Goal: Information Seeking & Learning: Check status

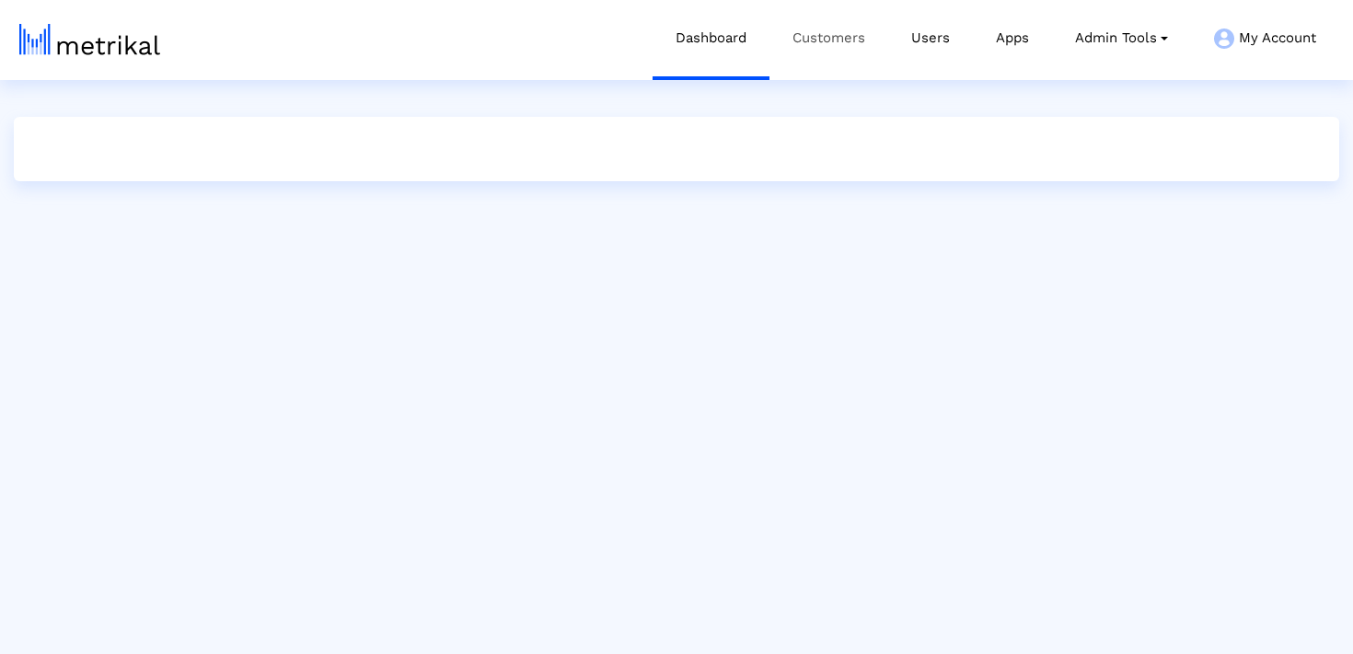
click at [854, 46] on link "Customers" at bounding box center [828, 38] width 119 height 76
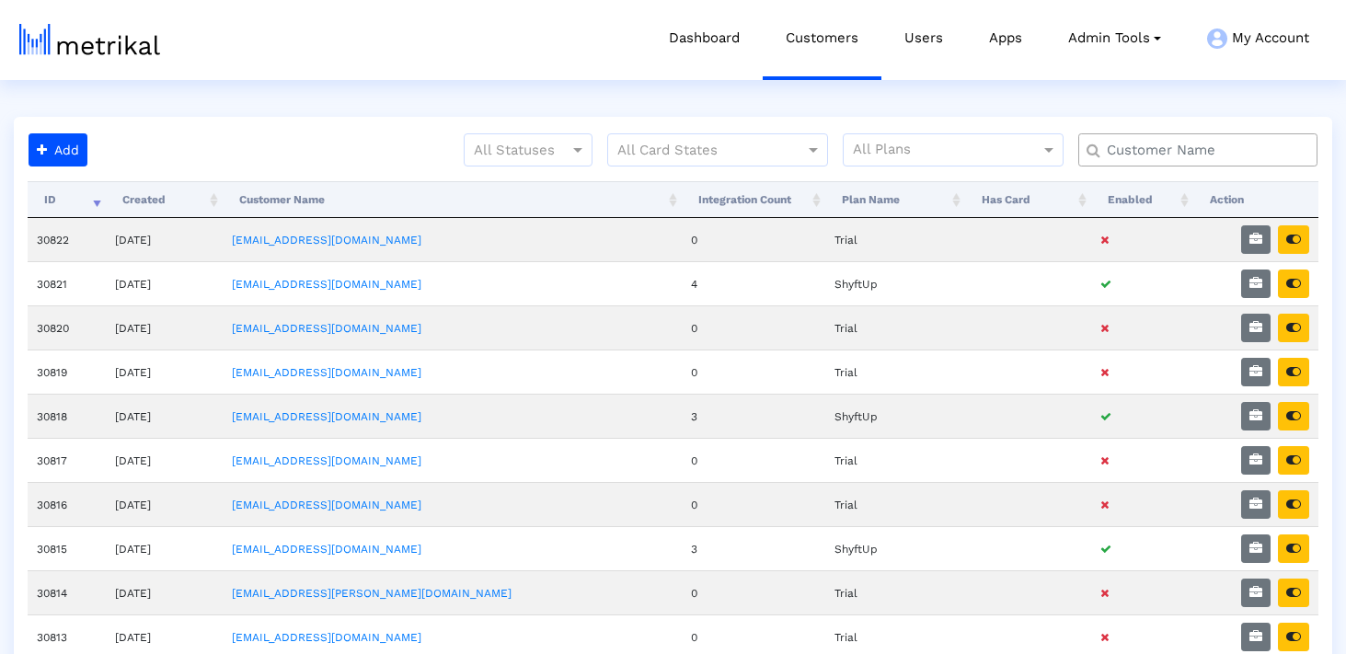
click at [1140, 158] on input "text" at bounding box center [1202, 150] width 216 height 19
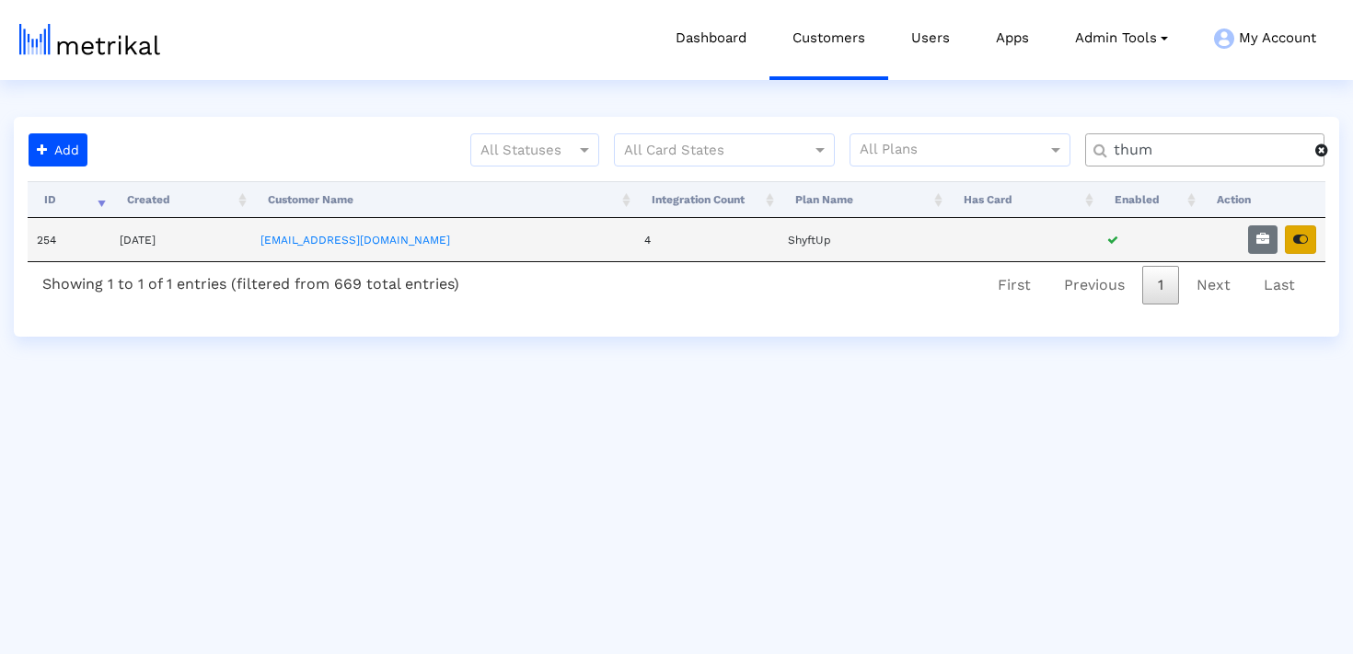
type input "thum"
click at [1291, 247] on button "button" at bounding box center [1300, 239] width 31 height 29
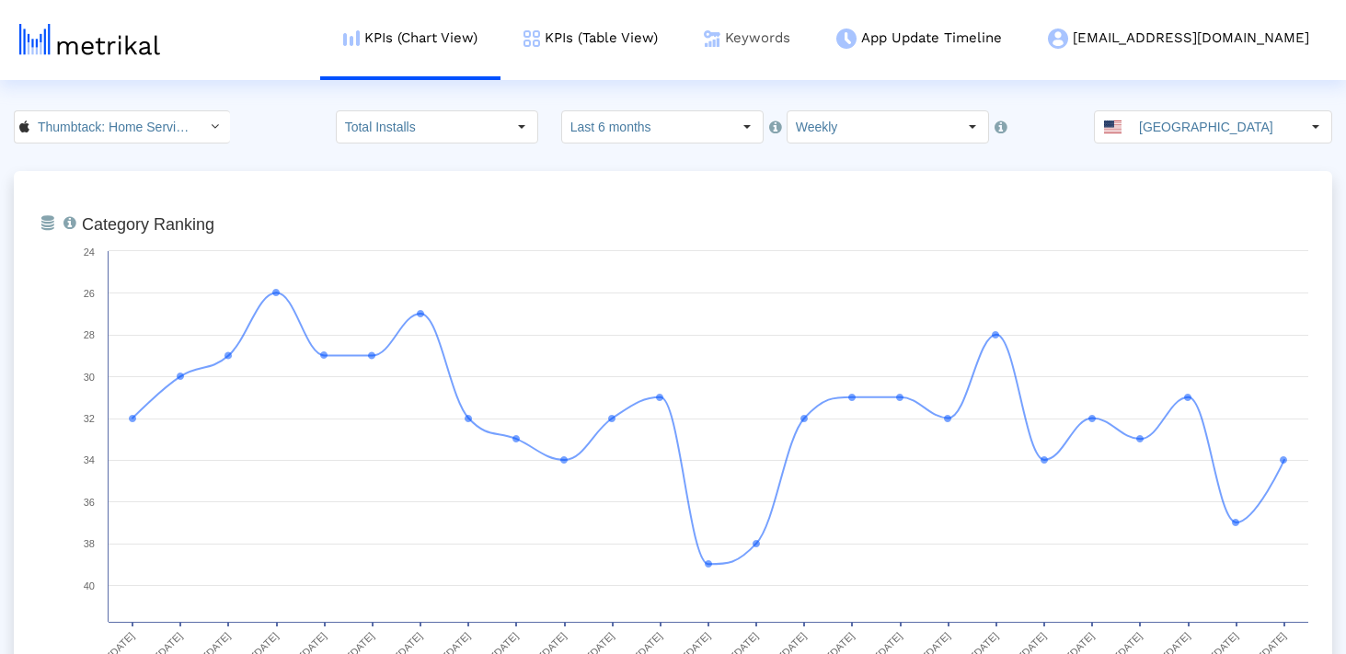
click at [791, 40] on link "Keywords" at bounding box center [747, 38] width 133 height 76
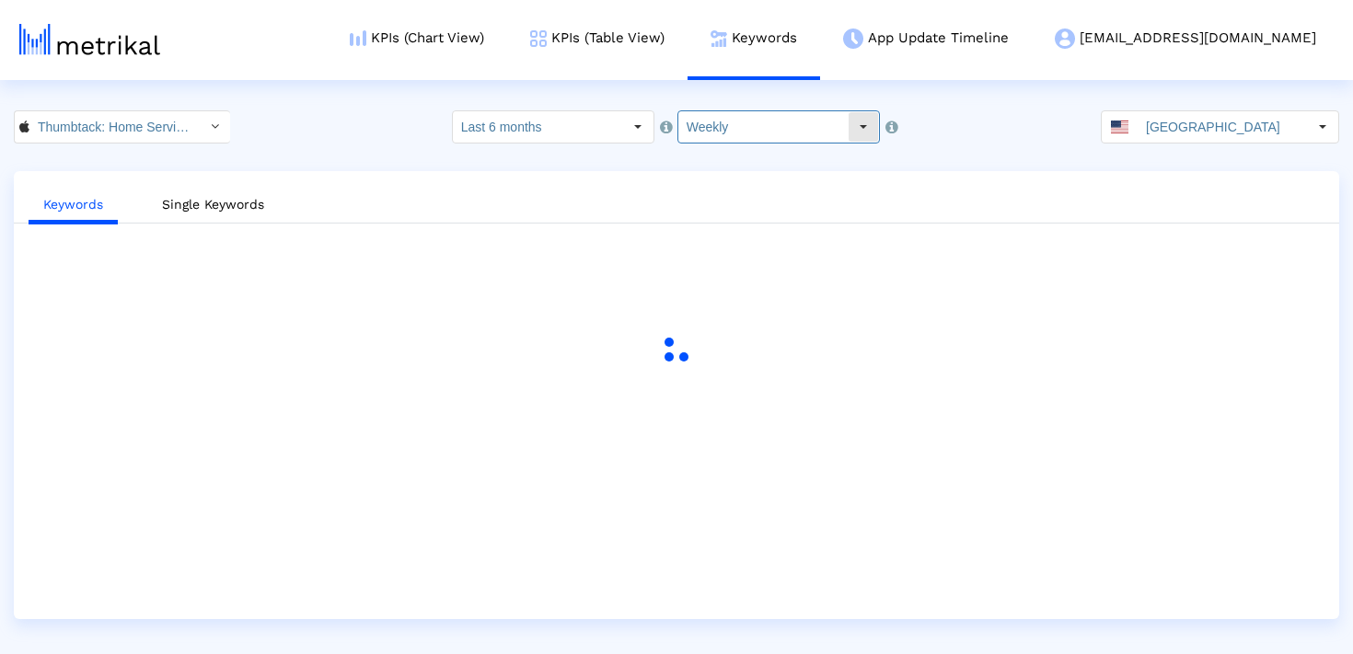
click at [714, 123] on input "Weekly" at bounding box center [762, 126] width 169 height 31
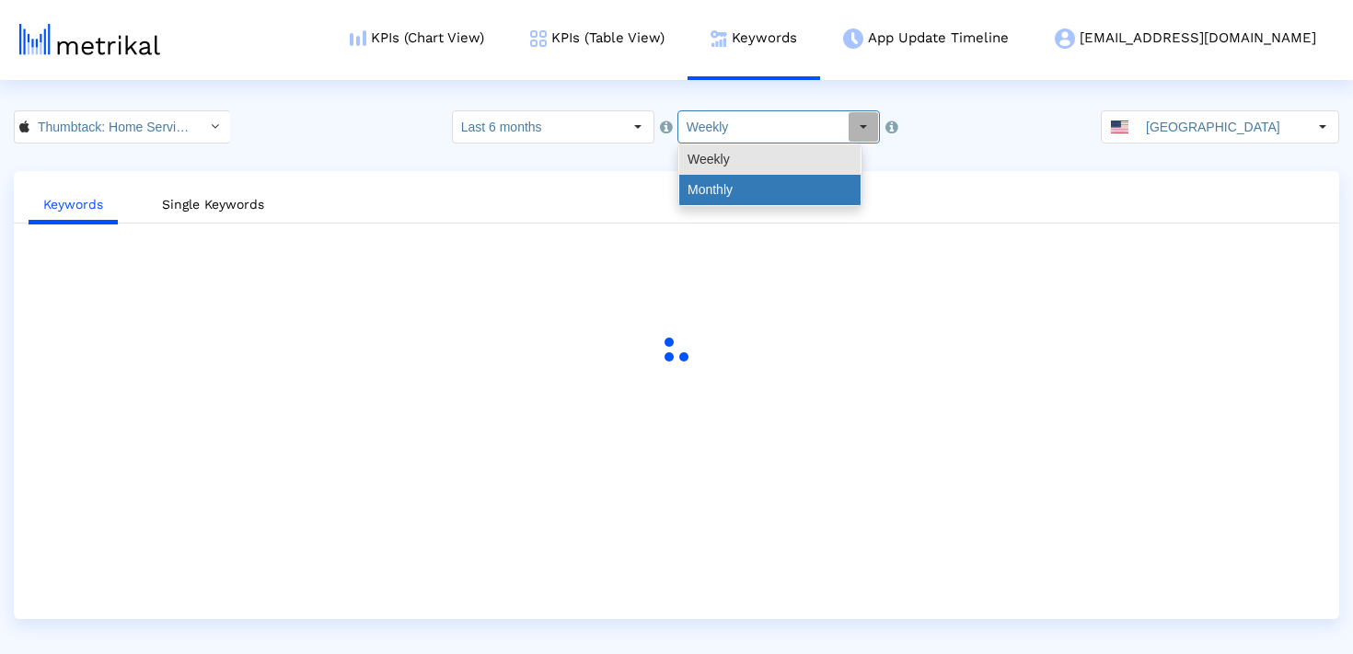
click at [725, 176] on div "Monthly" at bounding box center [769, 190] width 181 height 30
type input "Monthly"
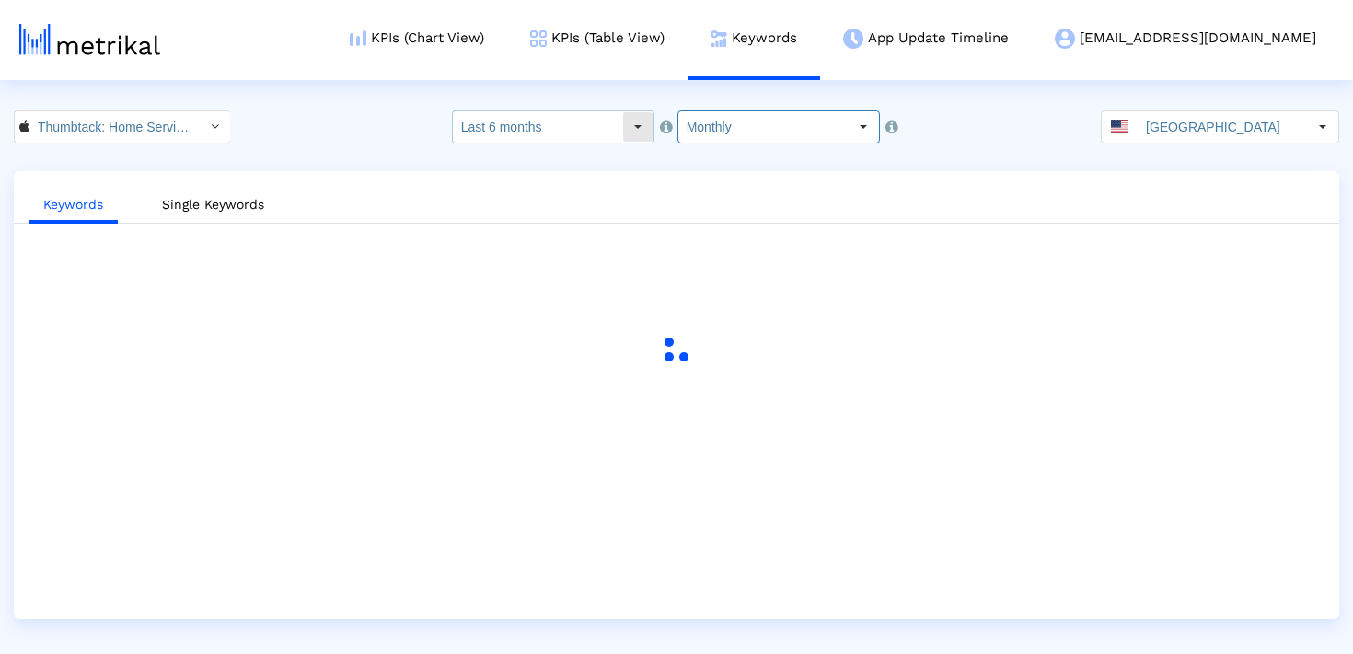
click at [623, 134] on div "Select" at bounding box center [637, 126] width 29 height 29
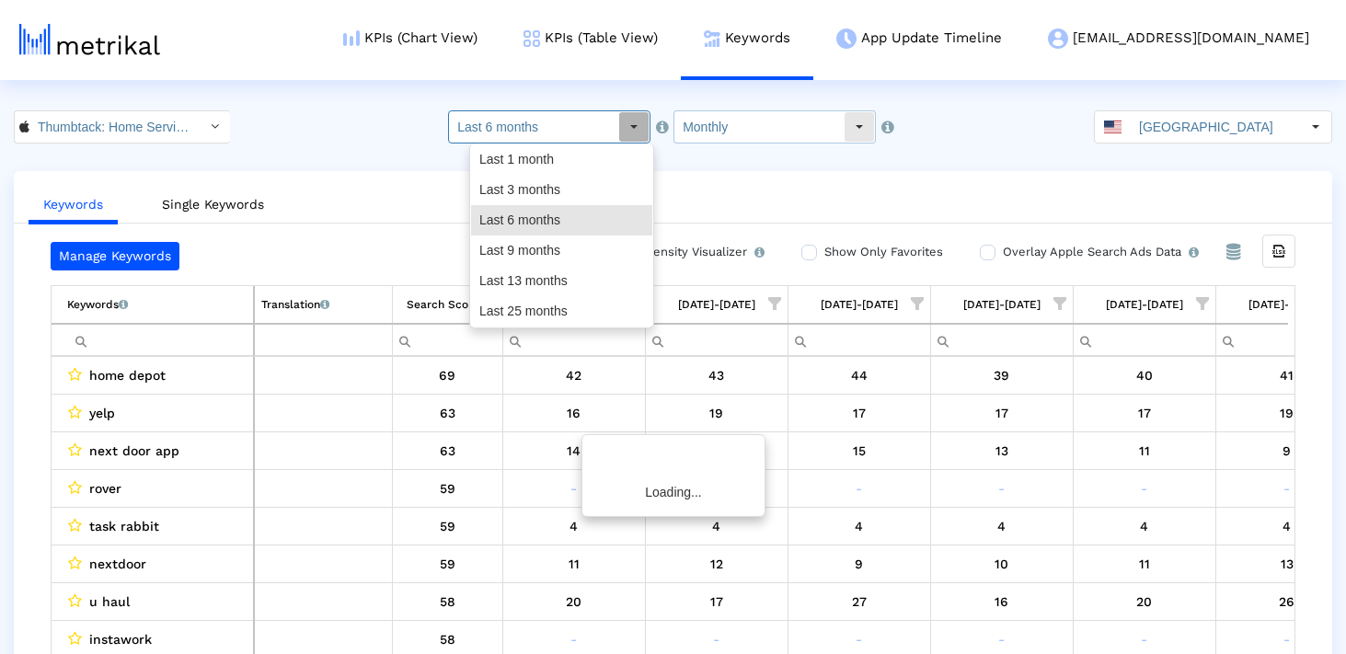
scroll to position [0, 2780]
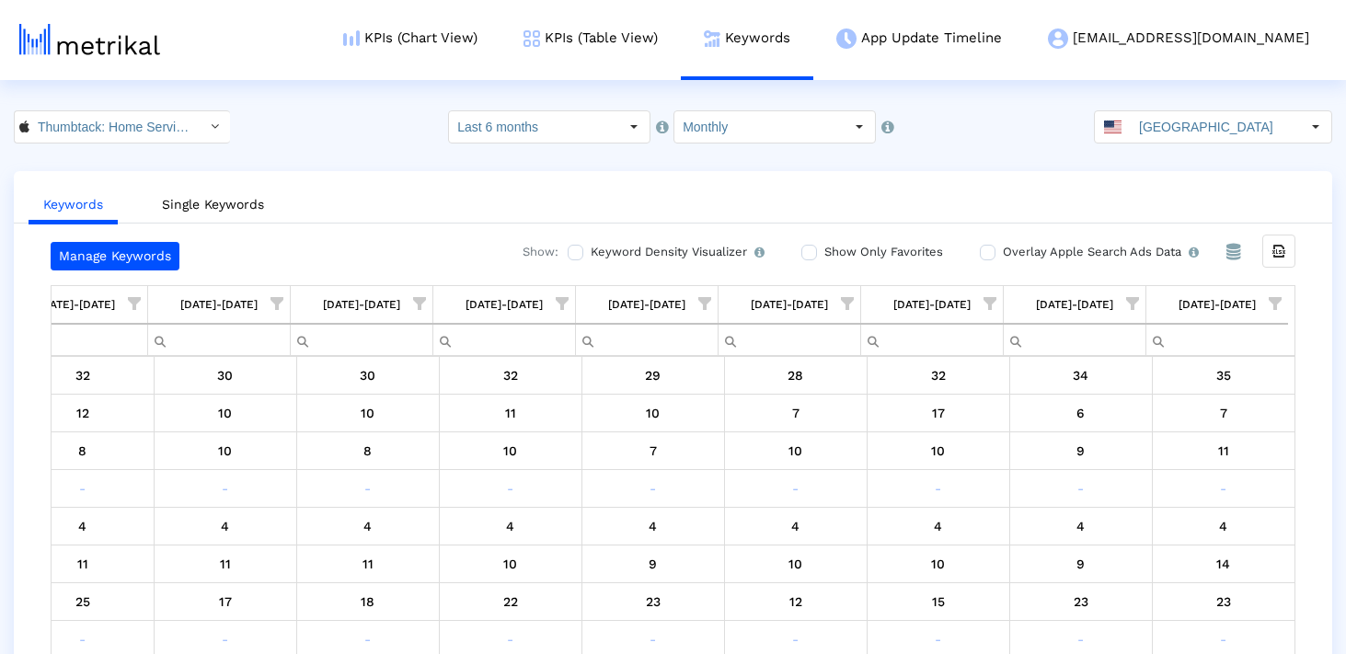
click at [983, 127] on div "Thumbtack: Home Service Pros < 852703300 > Select how far back from [DATE] you …" at bounding box center [673, 126] width 1346 height 33
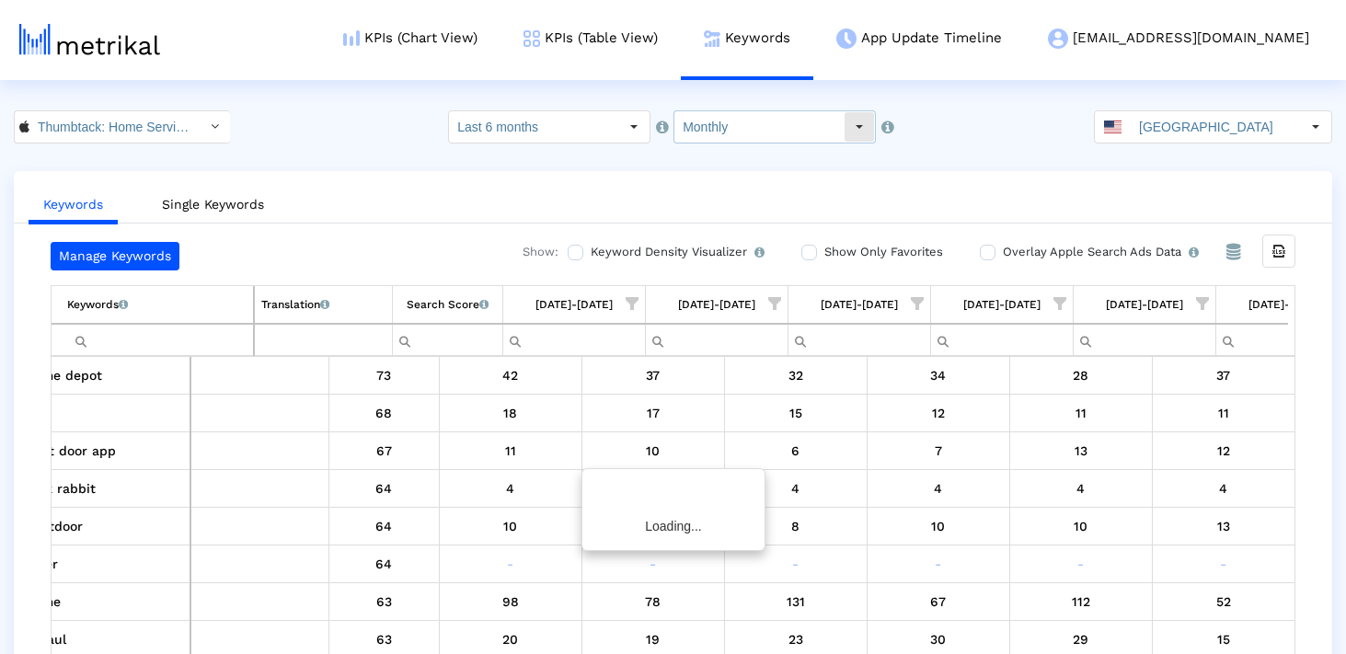
click at [803, 113] on input "Monthly" at bounding box center [759, 126] width 169 height 31
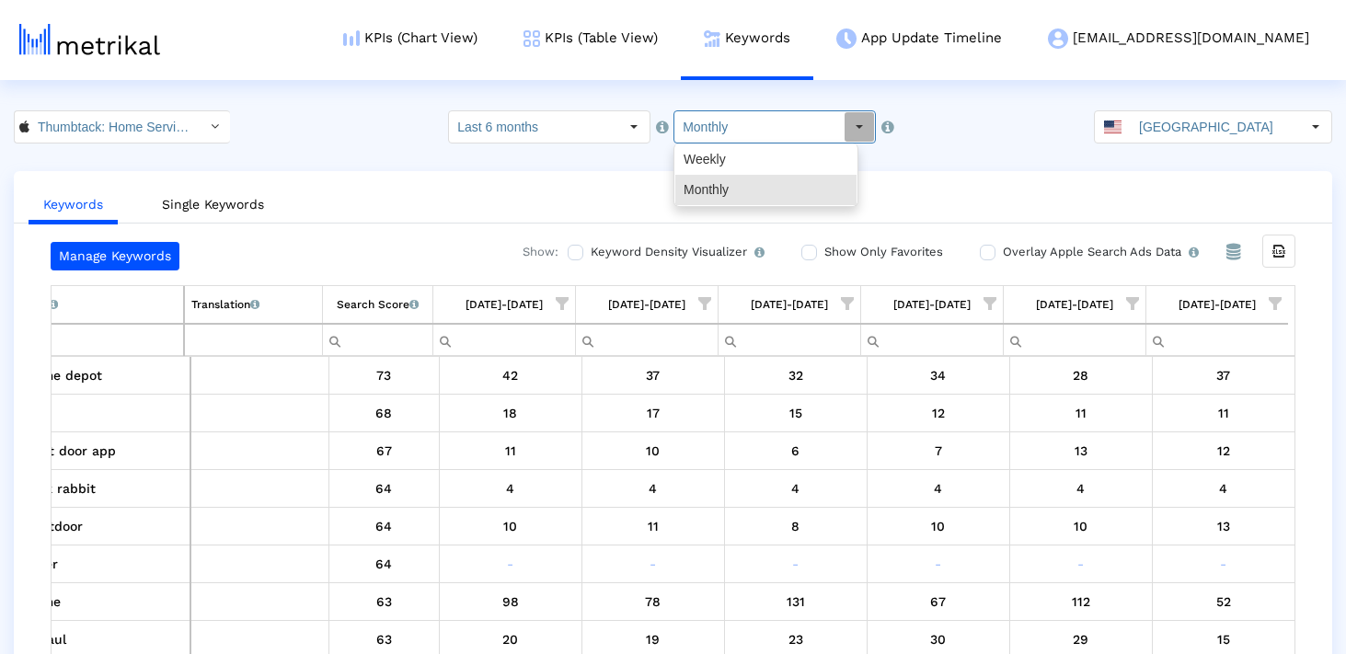
click at [992, 116] on div "Thumbtack: Home Service Pros < 852703300 > Select how far back from [DATE] you …" at bounding box center [673, 126] width 1346 height 33
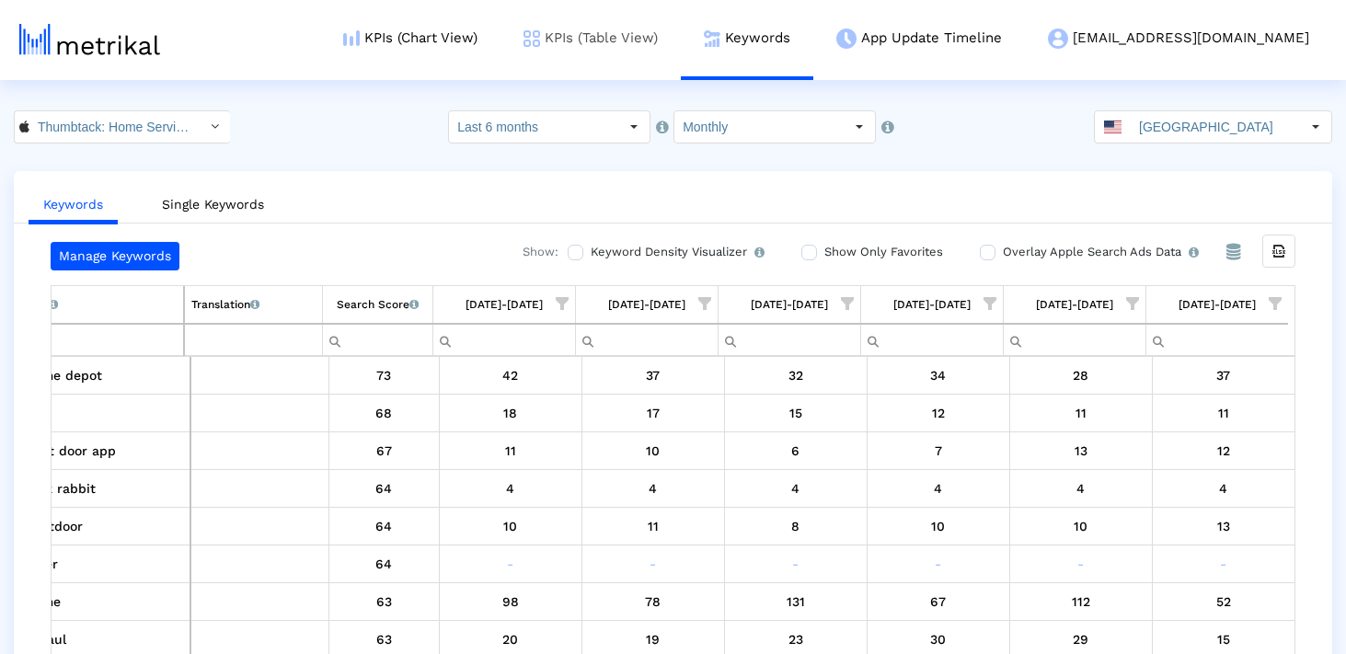
click at [680, 48] on link "KPIs (Table View)" at bounding box center [591, 38] width 180 height 76
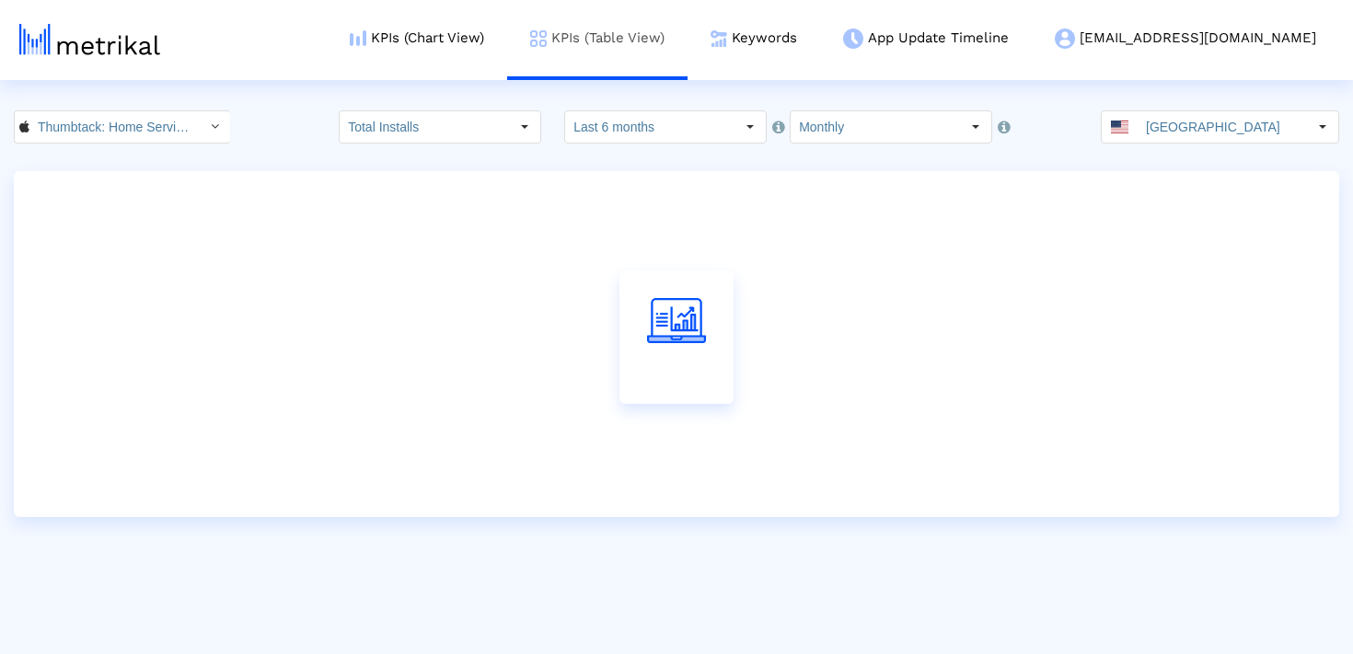
click at [646, 52] on link "KPIs (Table View)" at bounding box center [597, 38] width 180 height 76
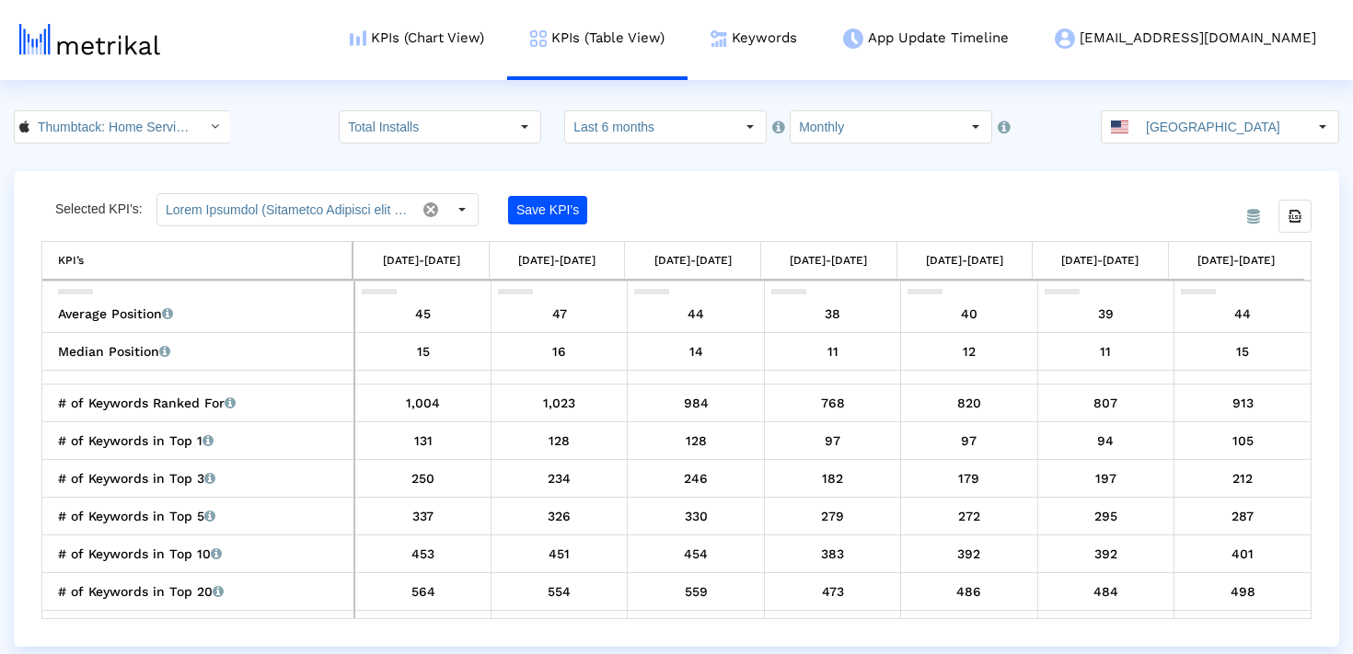
scroll to position [2269, 0]
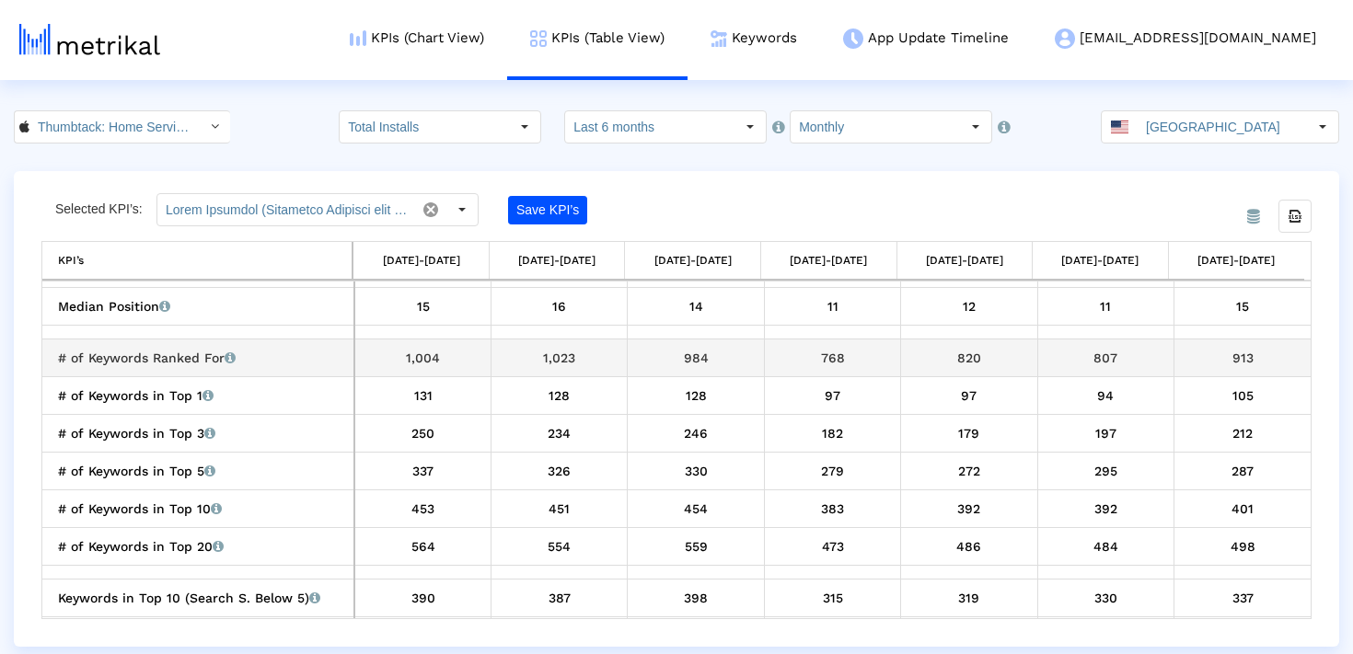
drag, startPoint x: 805, startPoint y: 359, endPoint x: 1127, endPoint y: 357, distance: 322.1
click at [1127, 357] on tr "# of Keywords Ranked For Total number of keywords that the app currently ranks …" at bounding box center [676, 358] width 1268 height 38
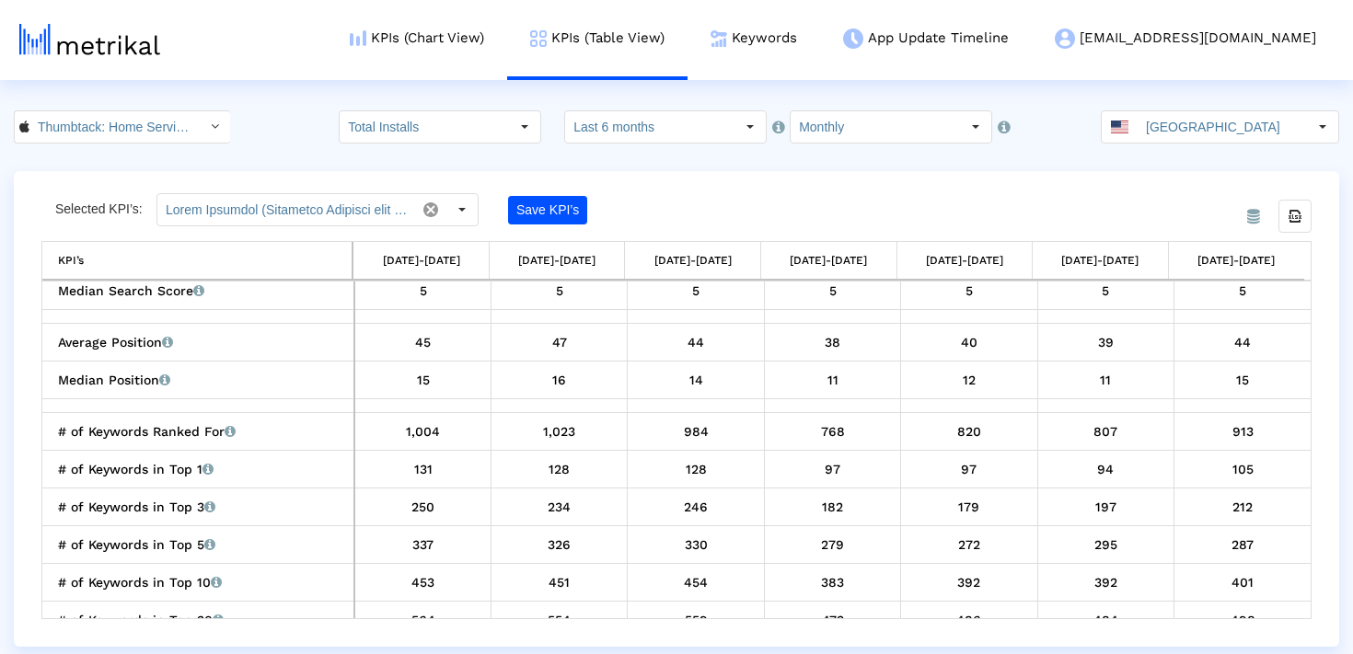
scroll to position [2189, 0]
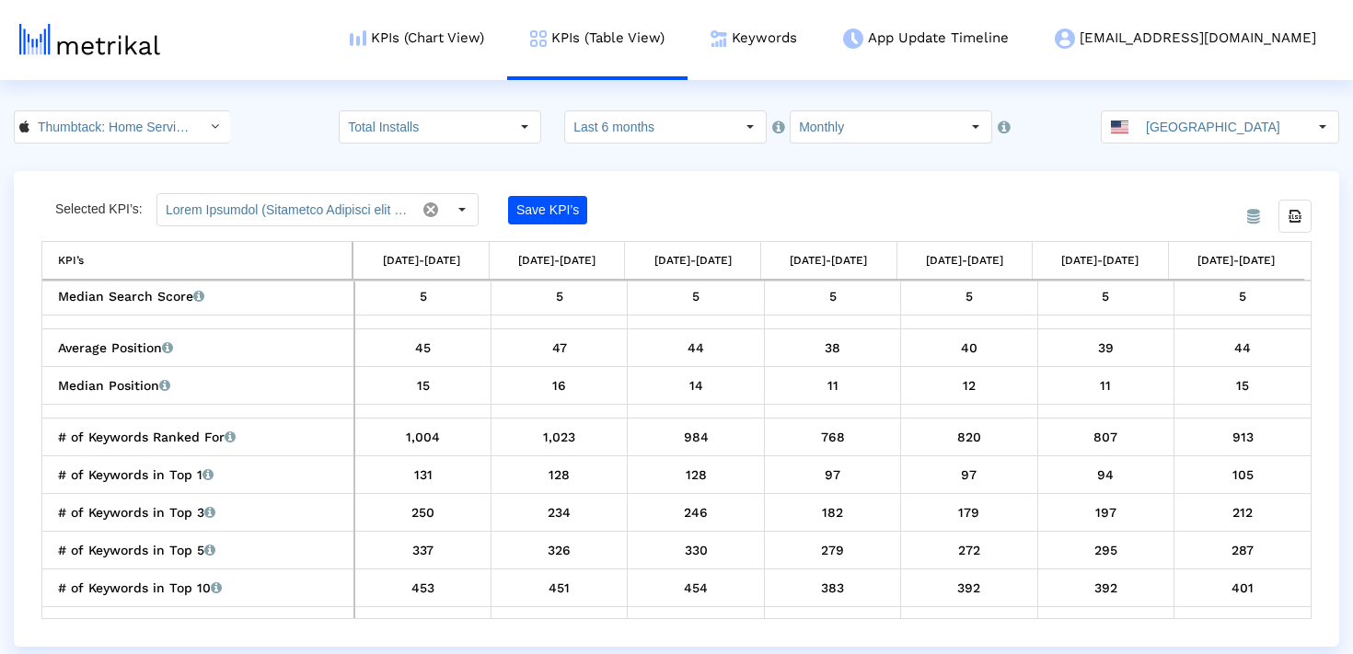
click at [869, 98] on html "KPIs (Chart View) KPIs (Table View) Keywords App Update Timeline [EMAIL_ADDRESS…" at bounding box center [676, 323] width 1353 height 647
click at [865, 144] on crea-index "Thumbtack: Home Service Pros < 852703300 > Total Installs Select how far back f…" at bounding box center [676, 378] width 1353 height 537
click at [860, 127] on input "Monthly" at bounding box center [875, 126] width 169 height 31
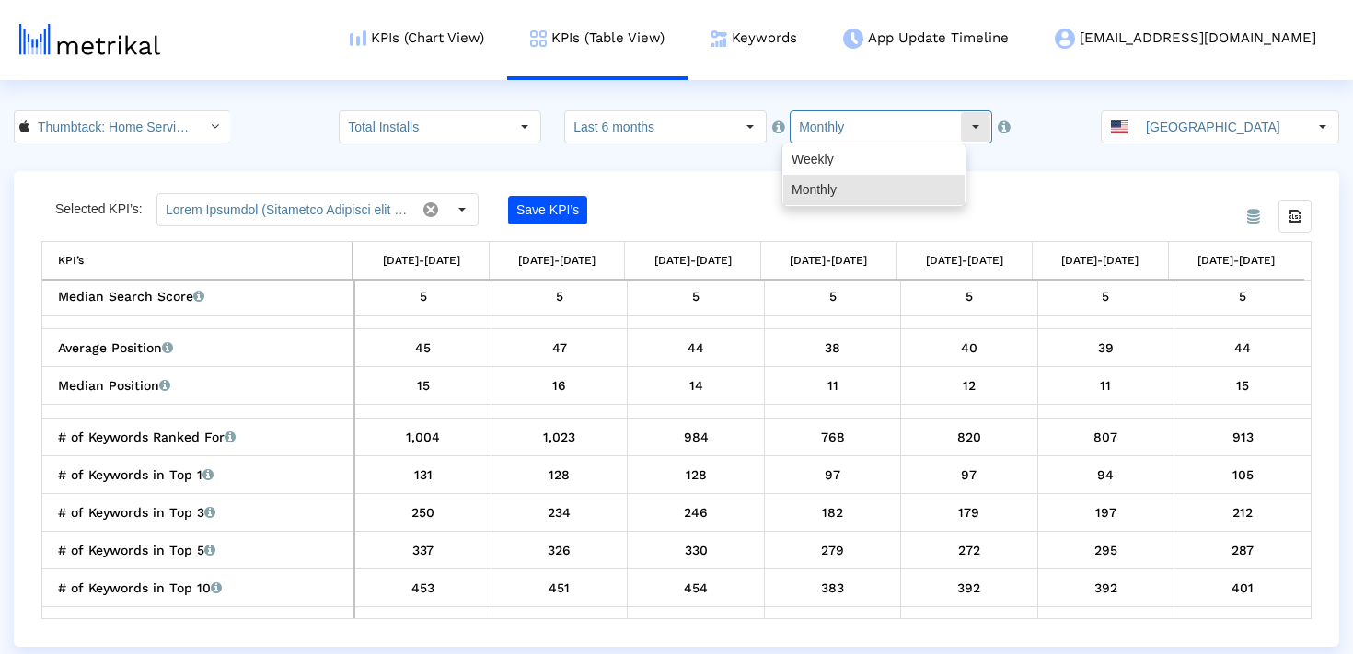
click at [860, 127] on input "Monthly" at bounding box center [875, 126] width 169 height 31
click at [1007, 132] on div "Thumbtack: Home Service Pros < 852703300 > Total Installs Select how far back f…" at bounding box center [676, 126] width 1353 height 33
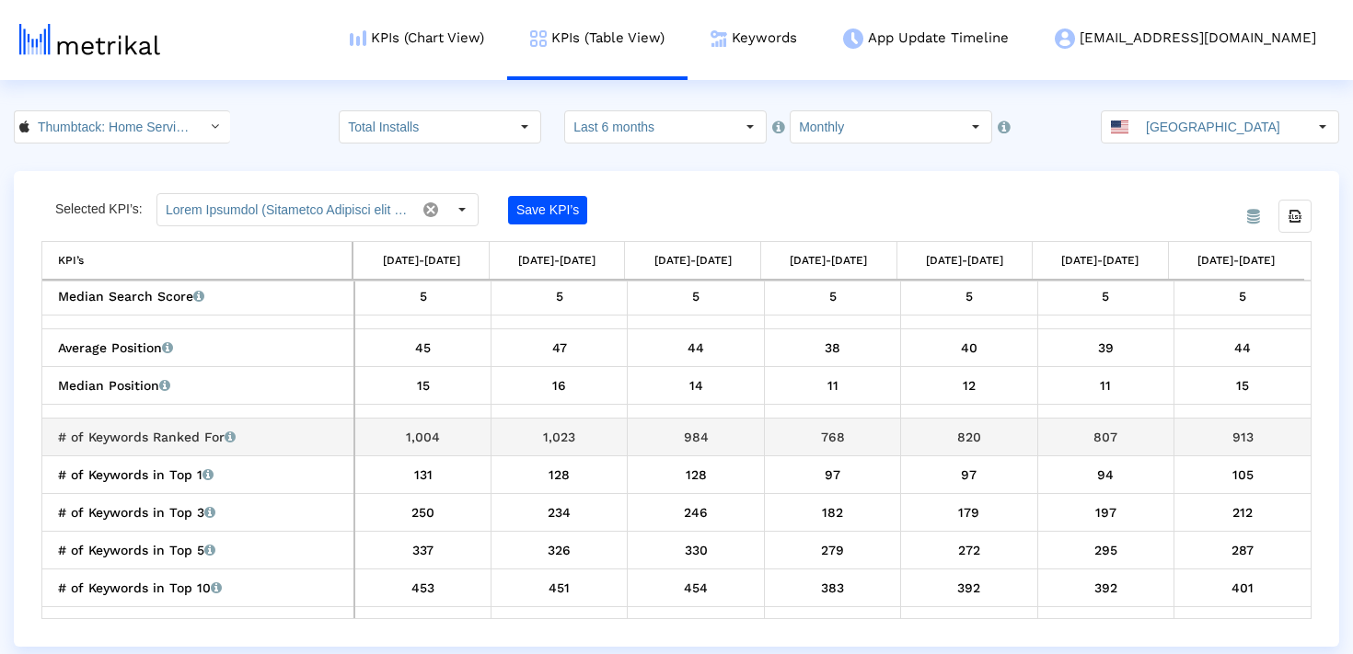
drag, startPoint x: 940, startPoint y: 433, endPoint x: 1290, endPoint y: 435, distance: 350.7
click at [1290, 435] on tr "# of Keywords Ranked For Total number of keywords that the app currently ranks …" at bounding box center [676, 437] width 1268 height 38
drag, startPoint x: 800, startPoint y: 433, endPoint x: 1166, endPoint y: 440, distance: 366.3
click at [1166, 440] on tr "# of Keywords Ranked For Total number of keywords that the app currently ranks …" at bounding box center [676, 437] width 1268 height 38
drag, startPoint x: 711, startPoint y: 445, endPoint x: 390, endPoint y: 430, distance: 321.5
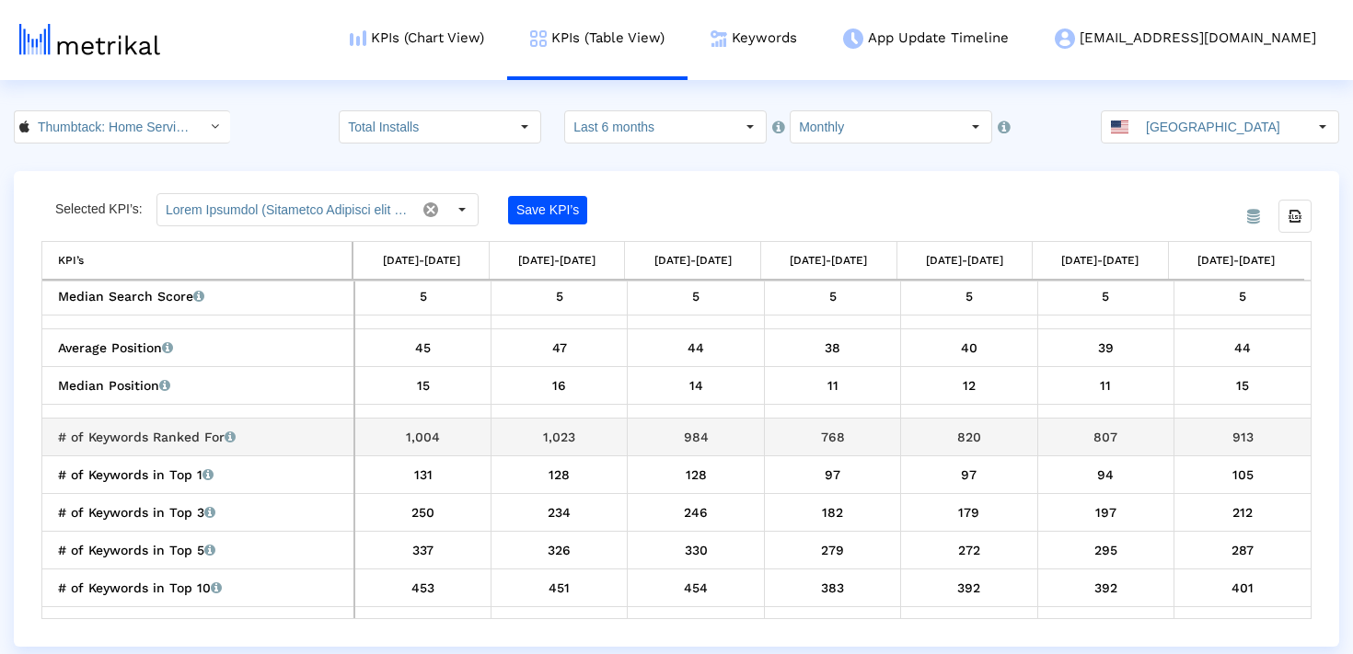
click at [381, 443] on tr "# of Keywords Ranked For Total number of keywords that the app currently ranks …" at bounding box center [676, 437] width 1268 height 38
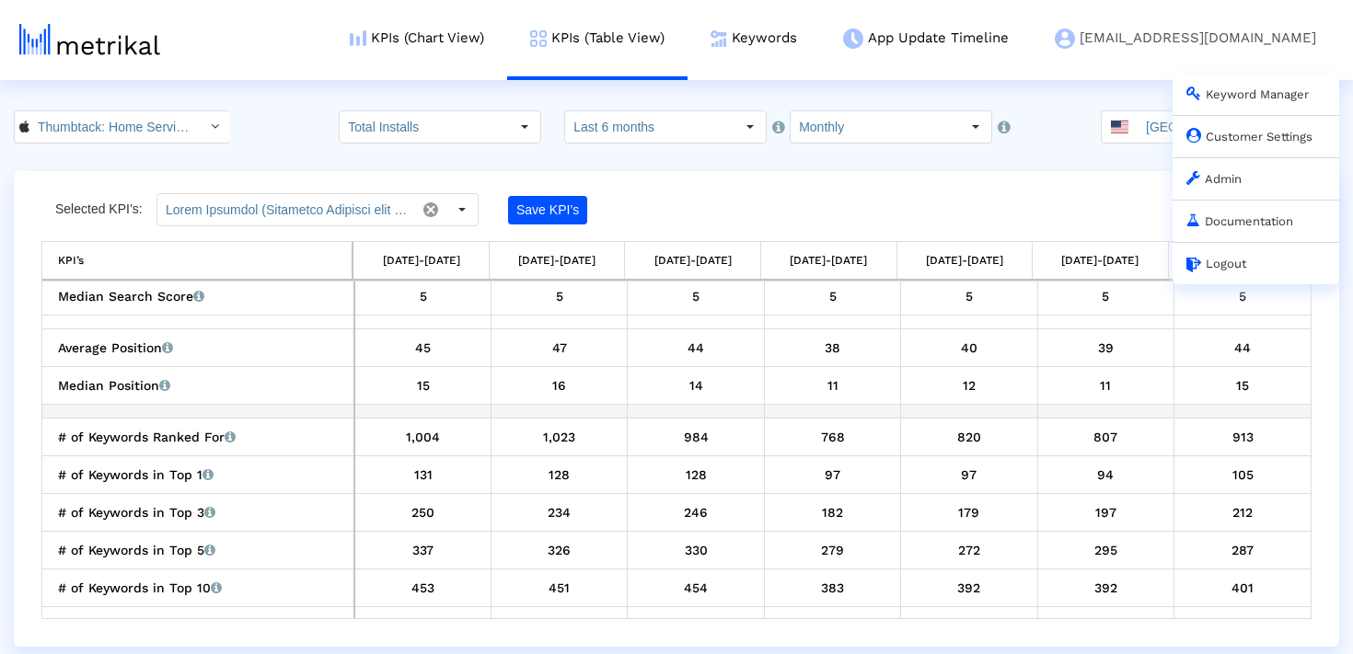
copy tr "1,004 1,023 984"
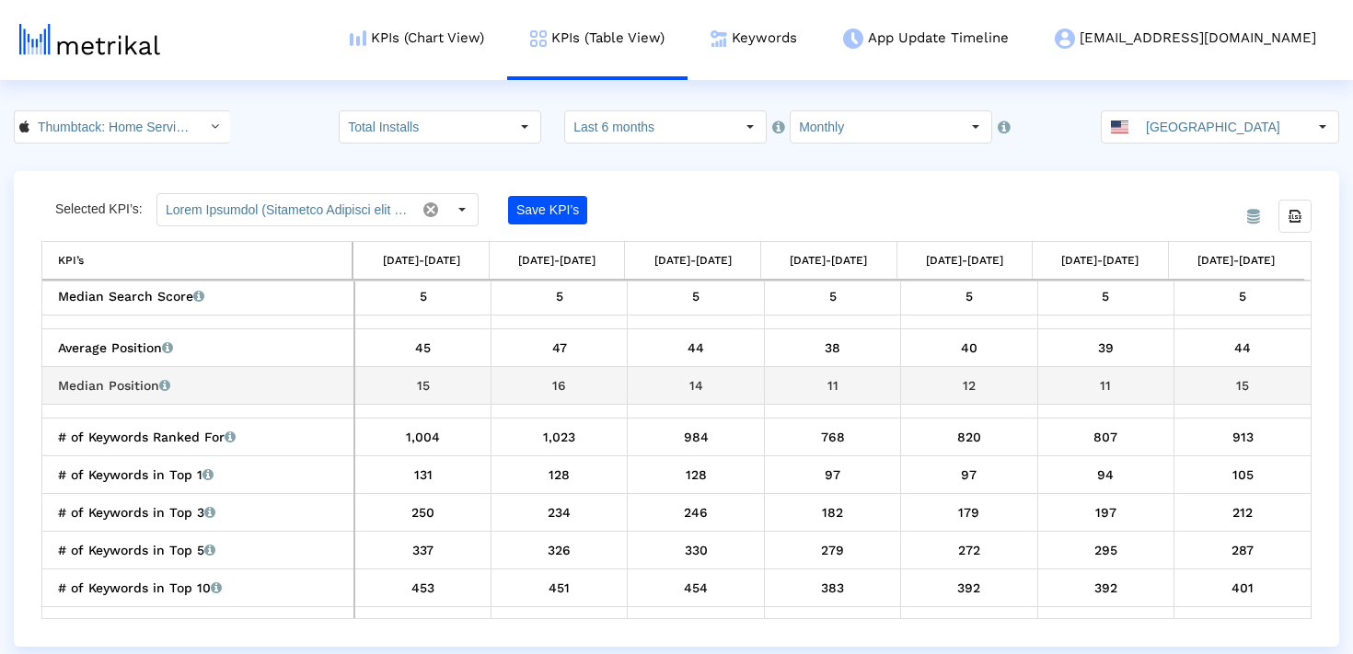
scroll to position [2189, 0]
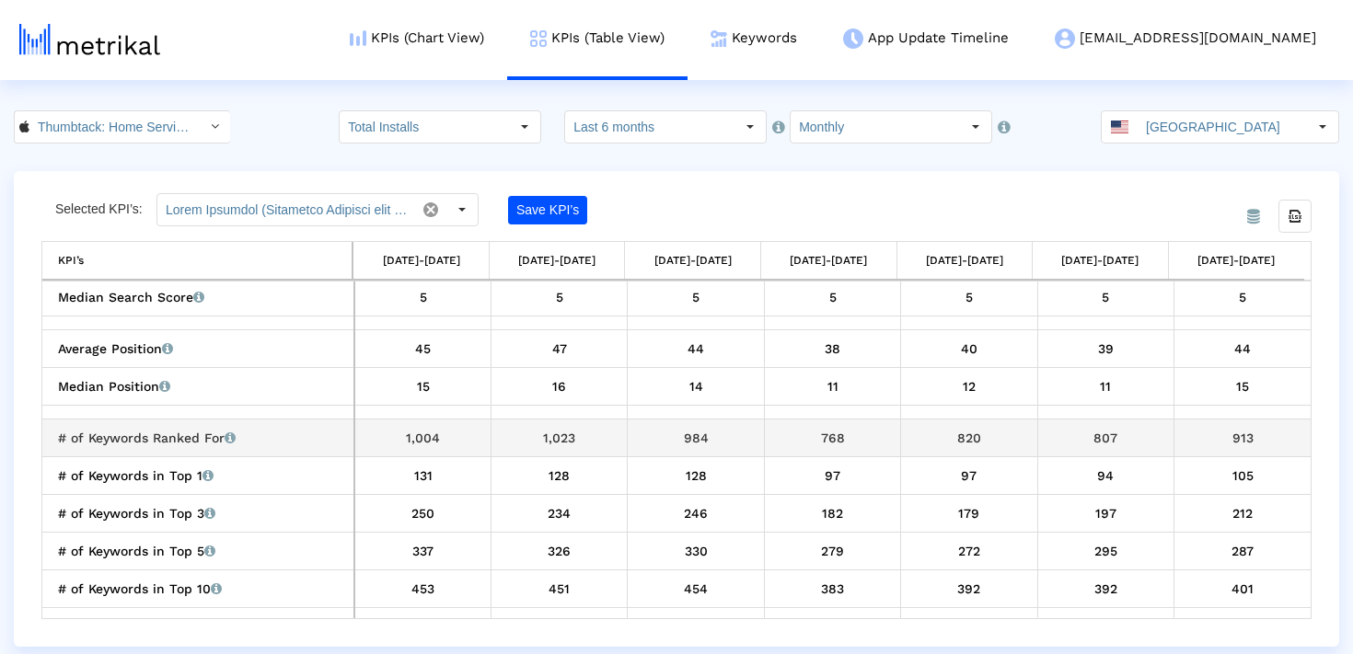
drag, startPoint x: 855, startPoint y: 441, endPoint x: 486, endPoint y: 441, distance: 369.0
click at [486, 441] on tr "# of Keywords Ranked For Total number of keywords that the app currently ranks …" at bounding box center [676, 438] width 1268 height 38
copy tr "1,023 984 768"
drag, startPoint x: 935, startPoint y: 441, endPoint x: 1266, endPoint y: 440, distance: 331.3
click at [1266, 440] on tr "# of Keywords Ranked For Total number of keywords that the app currently ranks …" at bounding box center [676, 438] width 1268 height 38
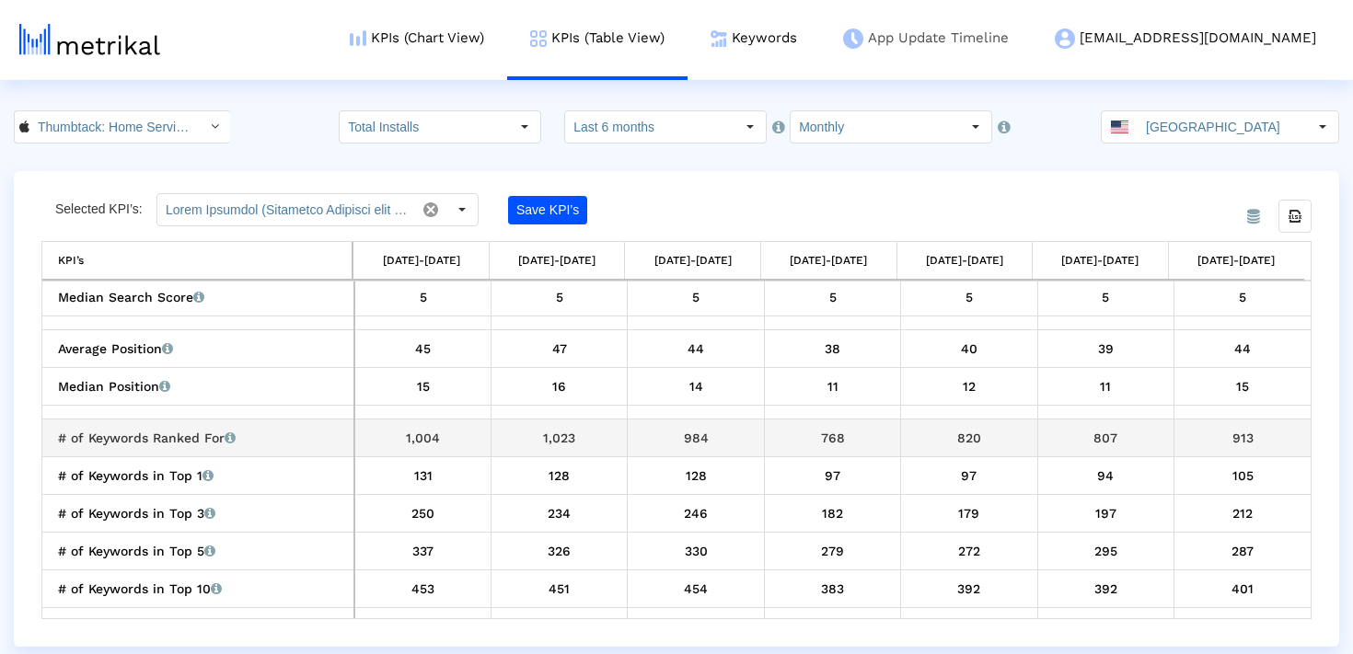
copy tr "820 807 913"
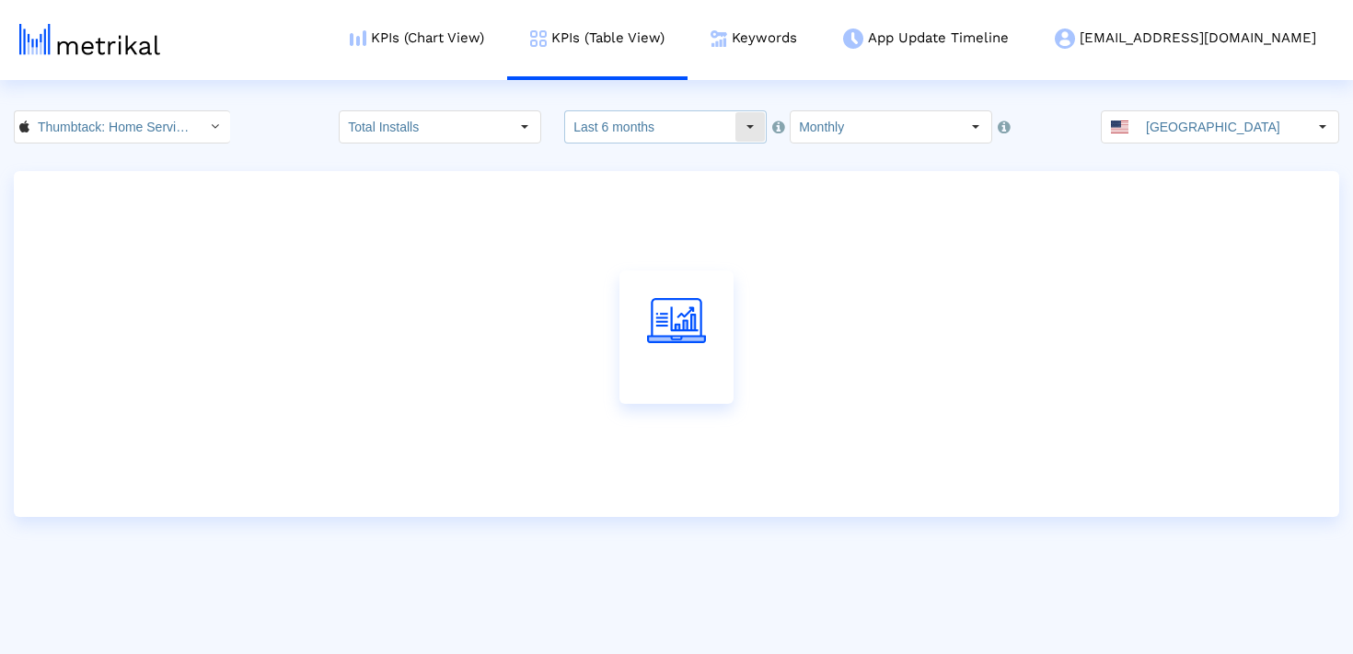
click at [651, 133] on input "Last 6 months" at bounding box center [649, 126] width 169 height 31
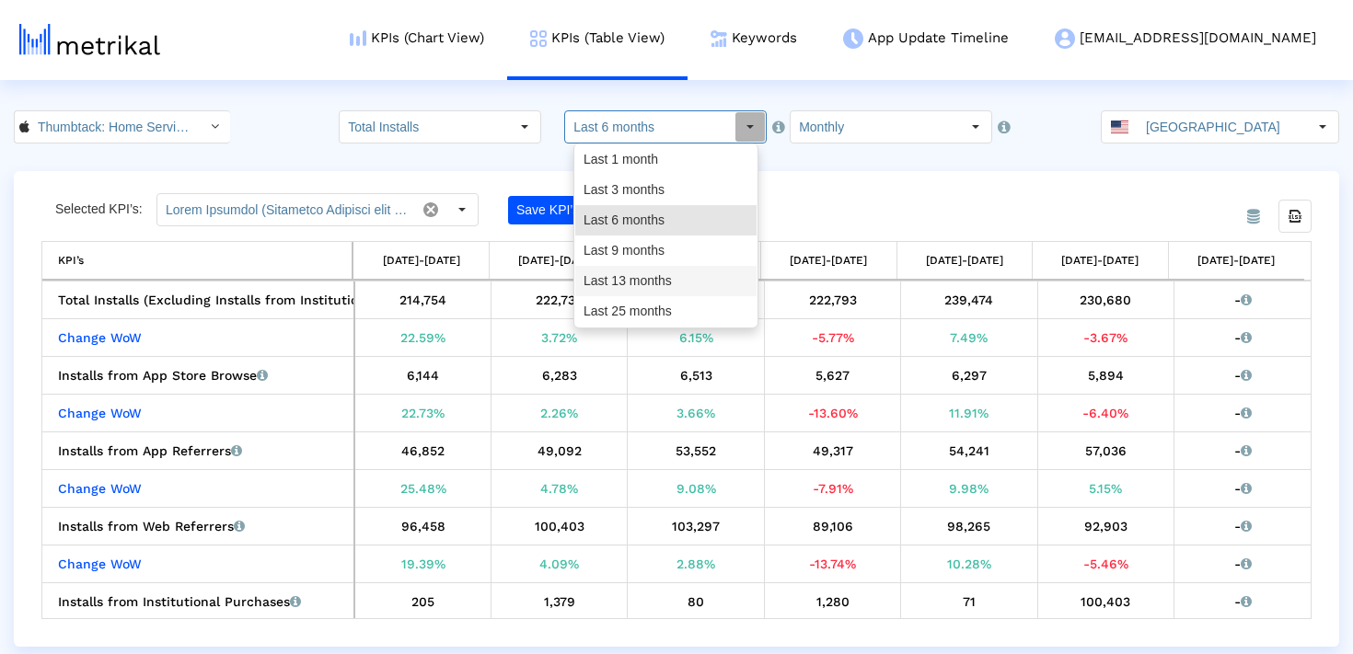
click at [640, 289] on div "Last 13 months" at bounding box center [665, 281] width 181 height 30
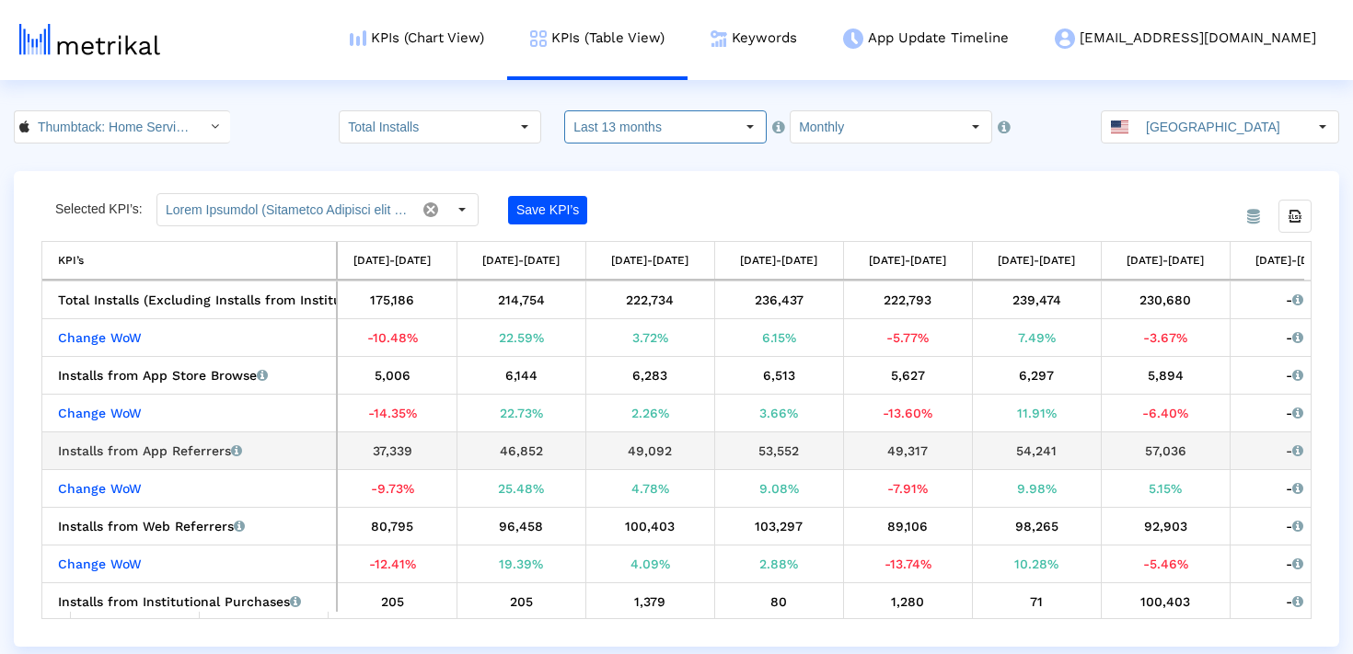
scroll to position [0, 837]
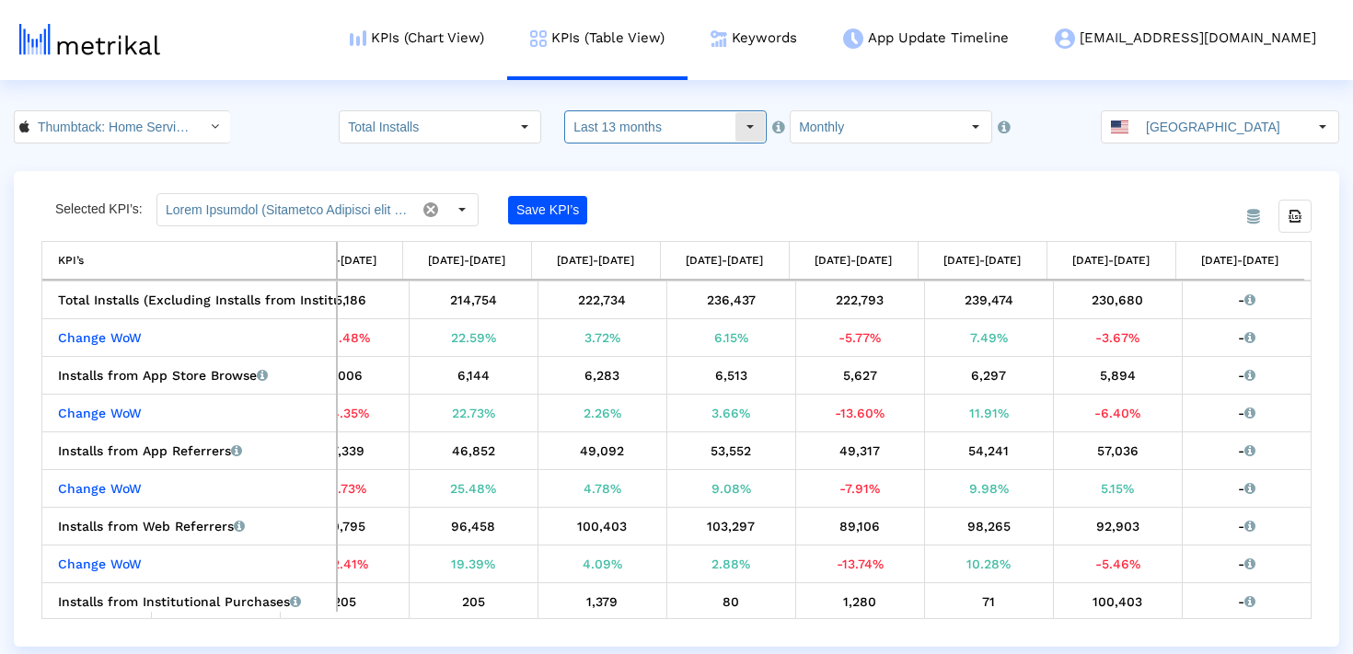
click at [689, 140] on input "Last 13 months" at bounding box center [649, 126] width 169 height 31
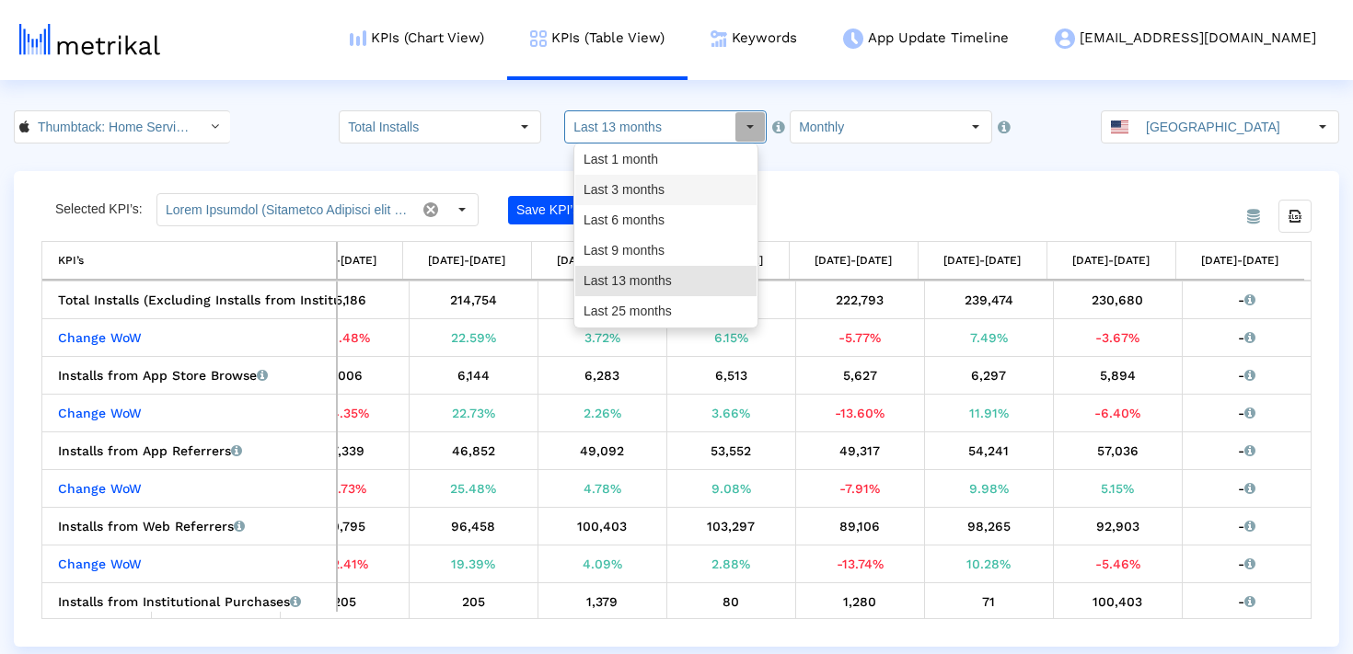
click at [646, 183] on div "Last 3 months" at bounding box center [665, 190] width 181 height 30
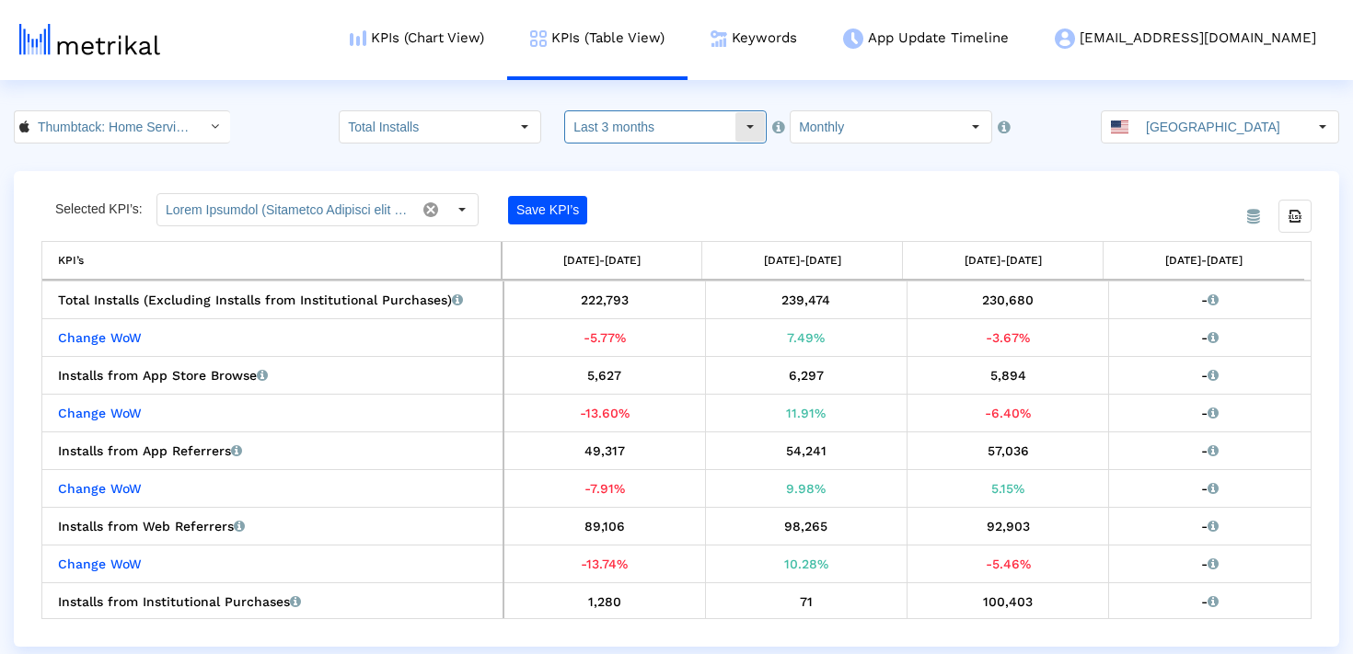
click at [667, 121] on input "Last 3 months" at bounding box center [649, 126] width 169 height 31
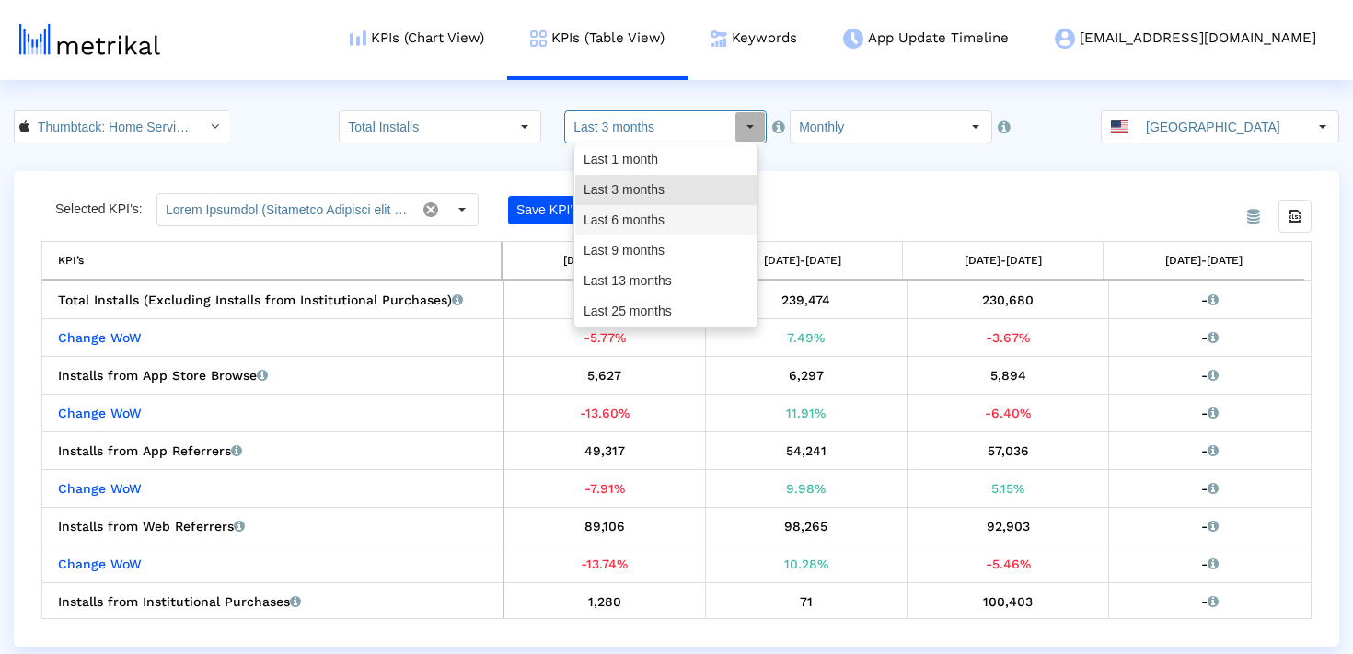
click at [637, 223] on div "Last 6 months" at bounding box center [665, 220] width 181 height 30
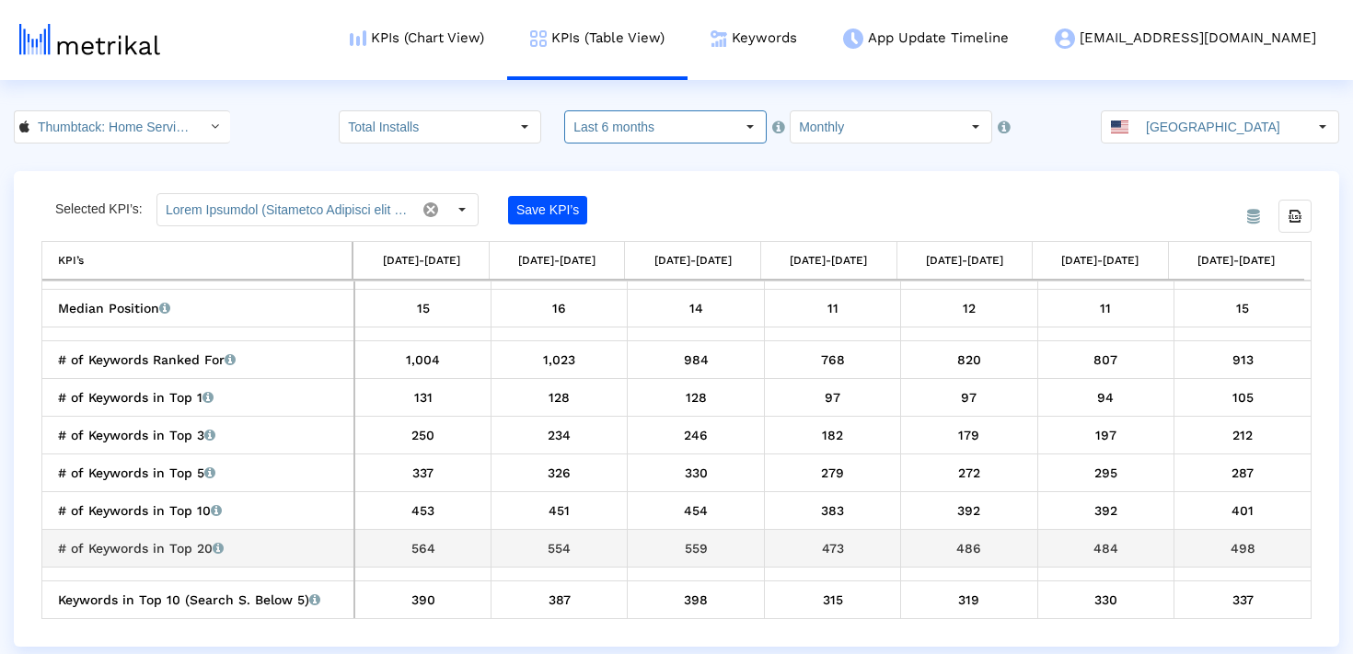
scroll to position [2268, 0]
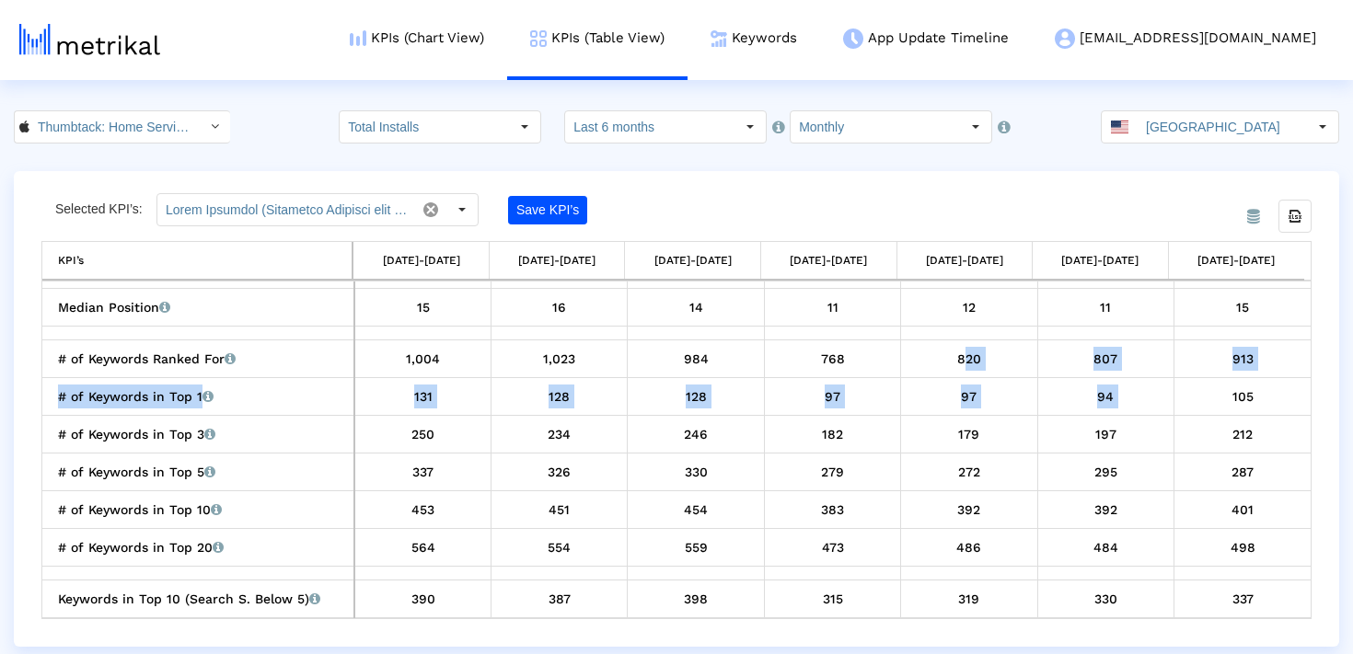
drag, startPoint x: 942, startPoint y: 358, endPoint x: 1275, endPoint y: 377, distance: 332.8
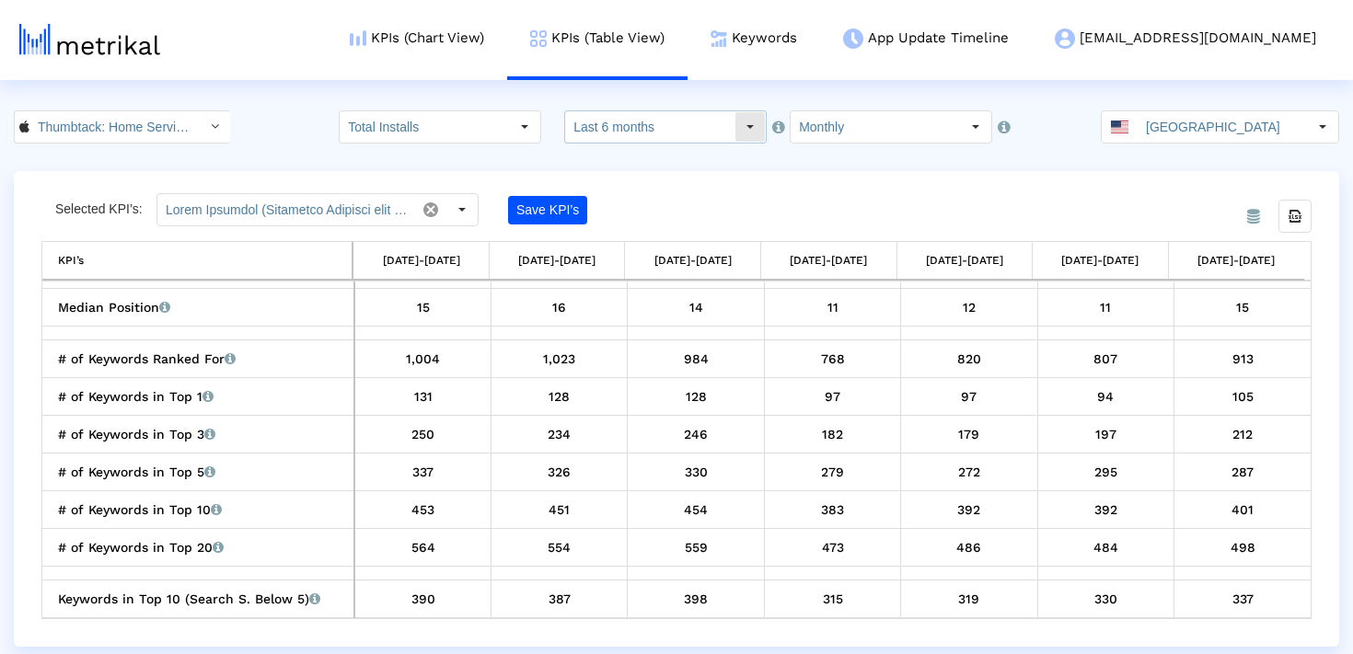
click at [716, 143] on dx-select-box "Last 6 months Pull down to refresh... Release to refresh... Refreshing... Last …" at bounding box center [665, 126] width 202 height 33
click at [671, 116] on input "Last 6 months" at bounding box center [649, 126] width 169 height 31
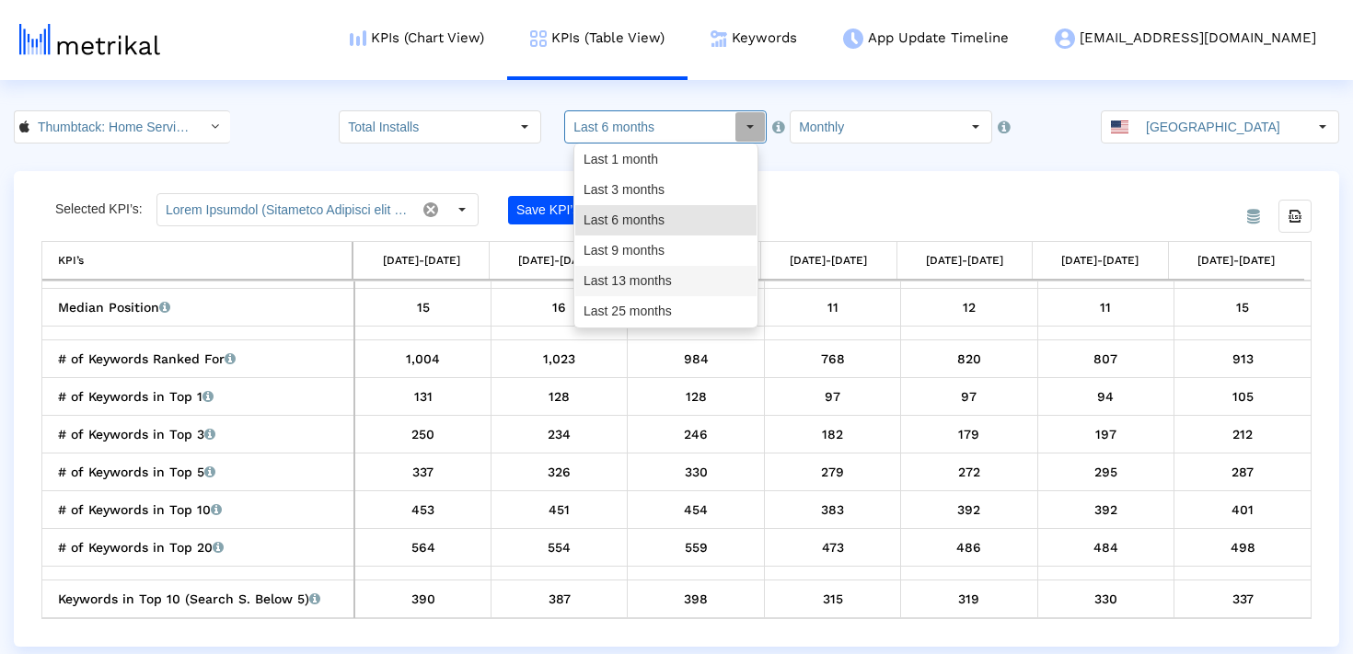
click at [641, 271] on div "Last 13 months" at bounding box center [665, 281] width 181 height 30
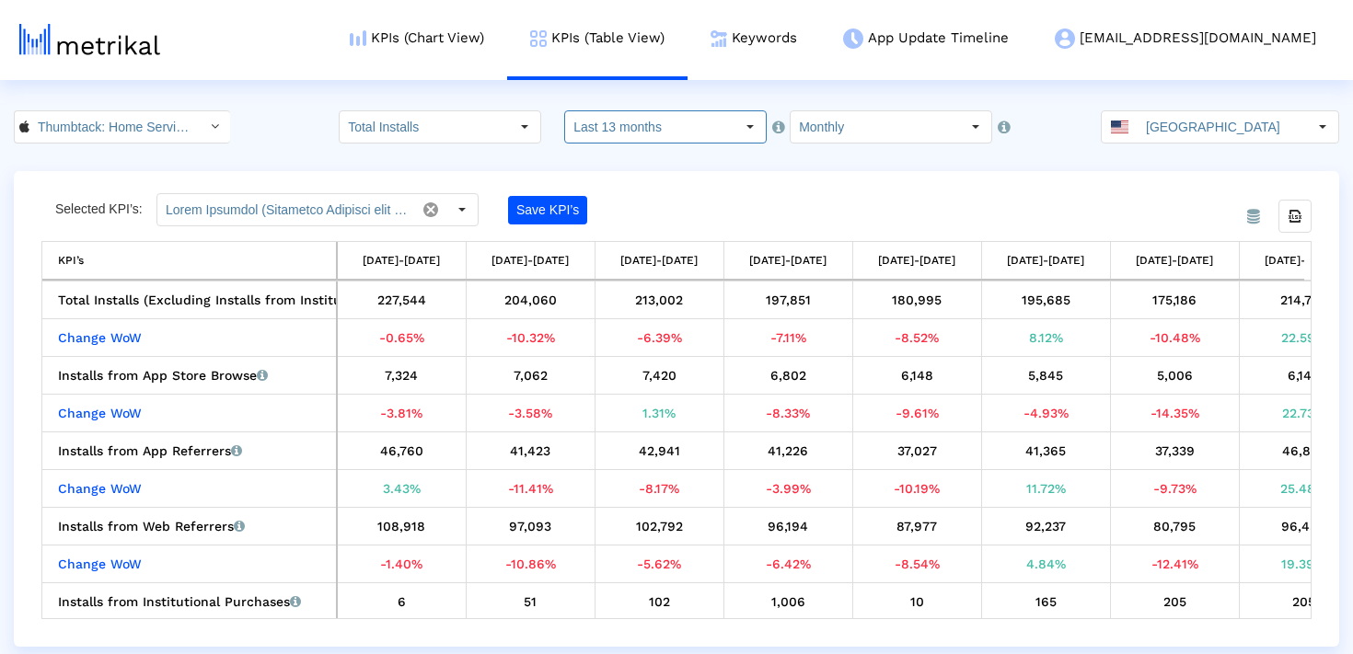
click at [649, 131] on input "Last 13 months" at bounding box center [649, 126] width 169 height 31
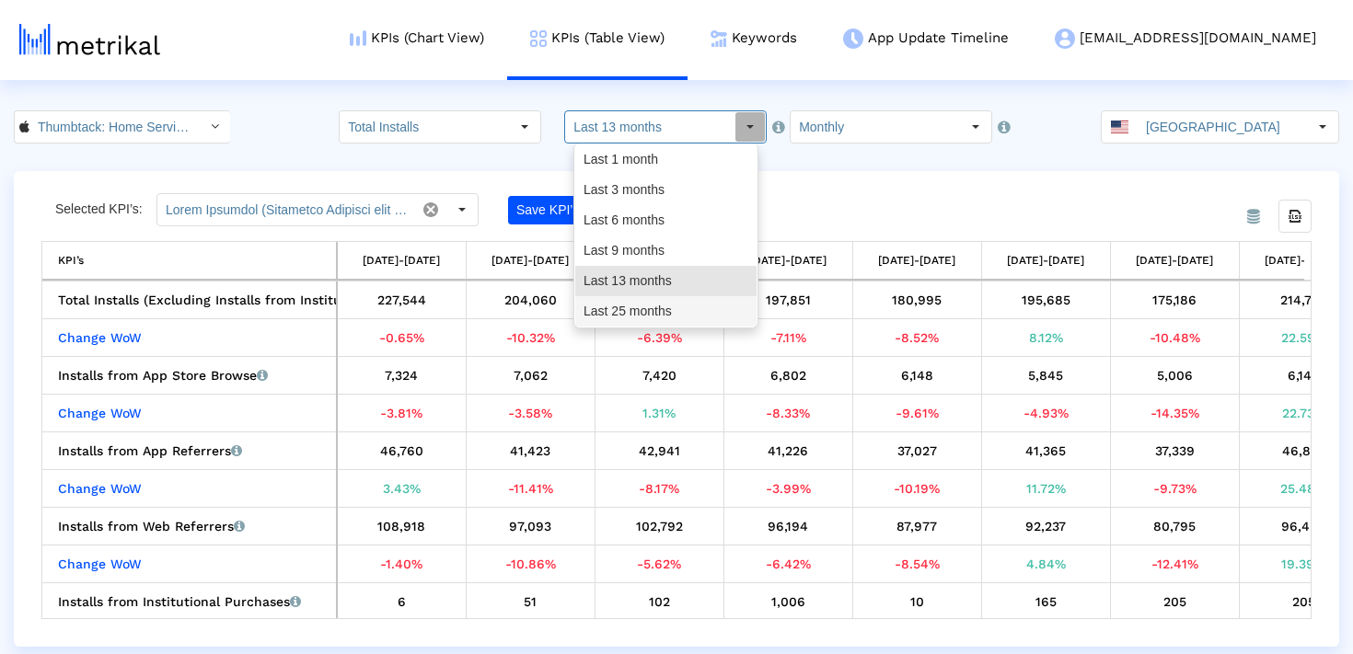
click at [642, 308] on div "Last 25 months" at bounding box center [665, 311] width 181 height 30
type input "Last 25 months"
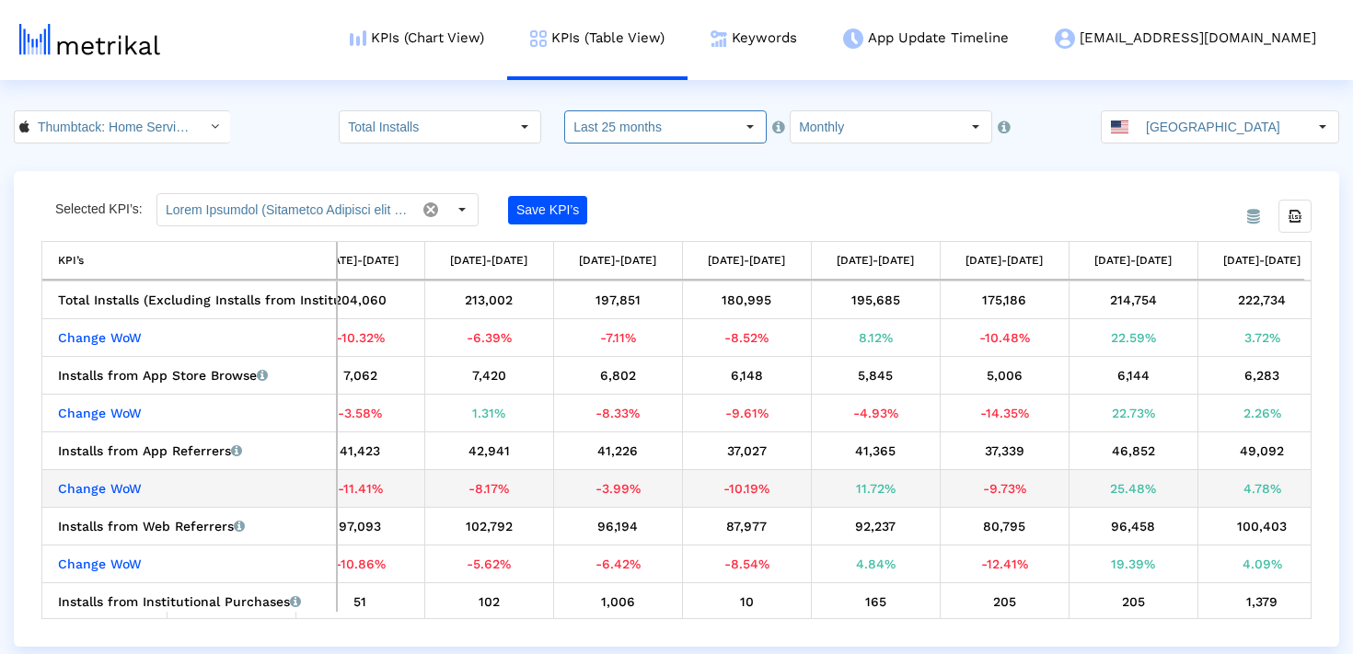
scroll to position [0, 0]
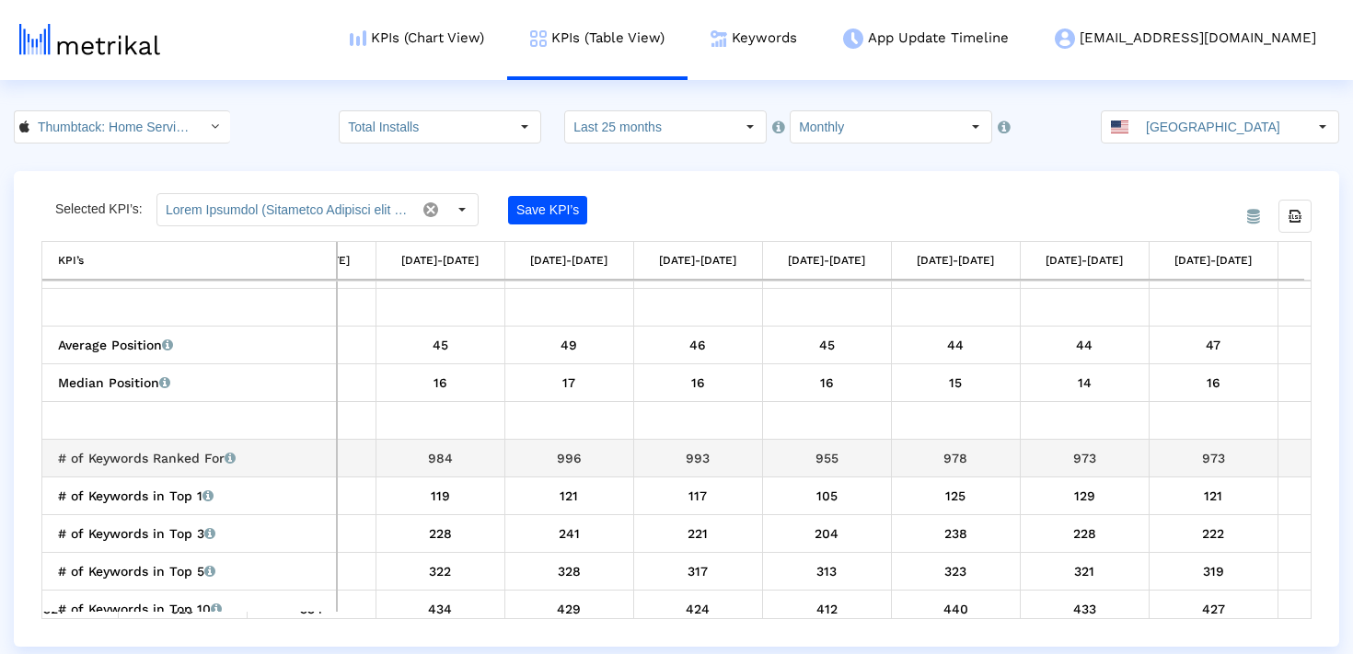
drag, startPoint x: 545, startPoint y: 460, endPoint x: 884, endPoint y: 458, distance: 338.7
click at [884, 458] on tr "# of Keywords Ranked For Total number of keywords that the app currently ranks …" at bounding box center [615, 458] width 3644 height 38
copy tr "996 993 955"
